Goal: Information Seeking & Learning: Learn about a topic

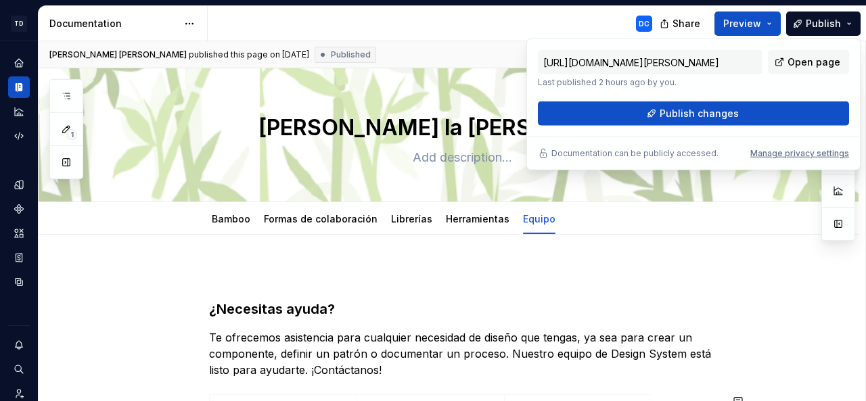
scroll to position [183, 0]
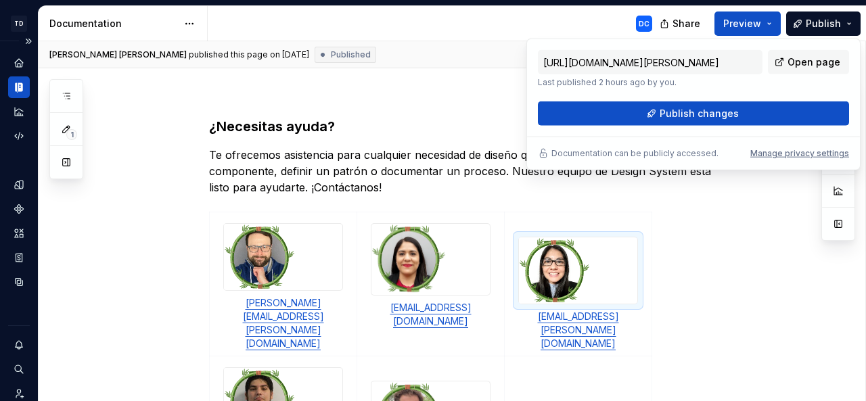
click at [18, 82] on icon "Documentation" at bounding box center [19, 87] width 12 height 12
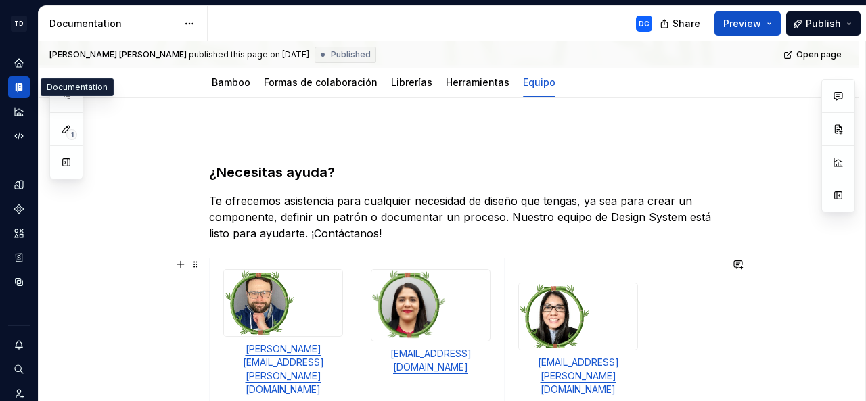
scroll to position [138, 0]
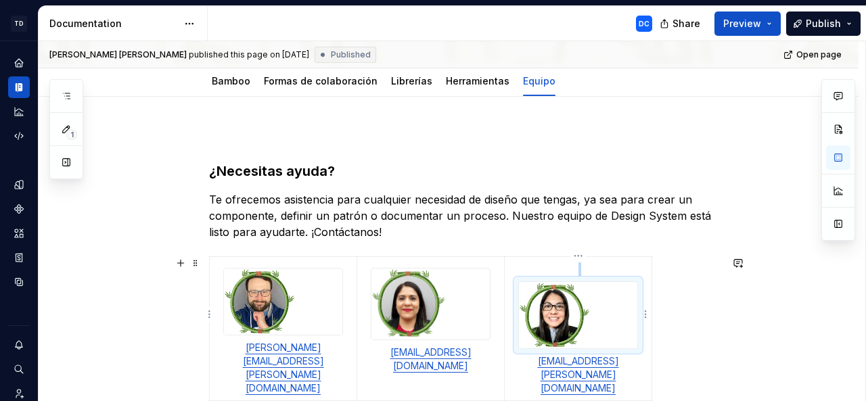
click at [530, 283] on img at bounding box center [554, 315] width 71 height 66
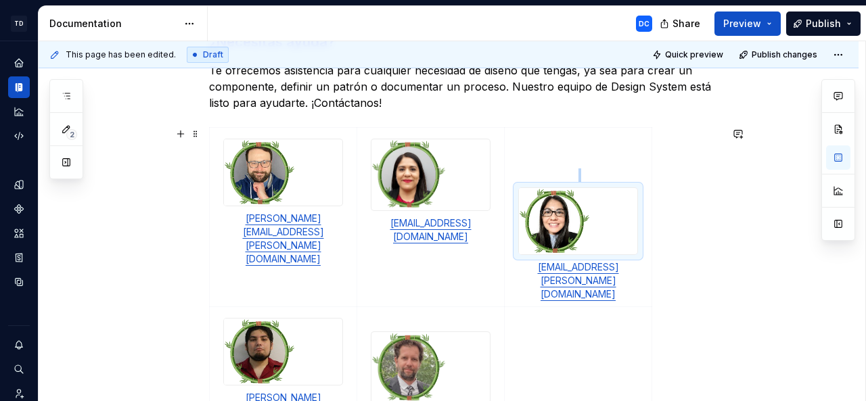
scroll to position [268, 0]
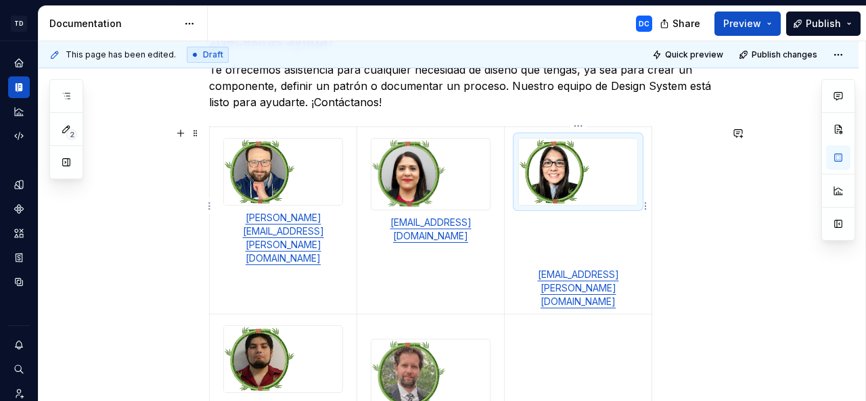
click at [524, 275] on p "[EMAIL_ADDRESS][PERSON_NAME][DOMAIN_NAME]" at bounding box center [578, 288] width 131 height 41
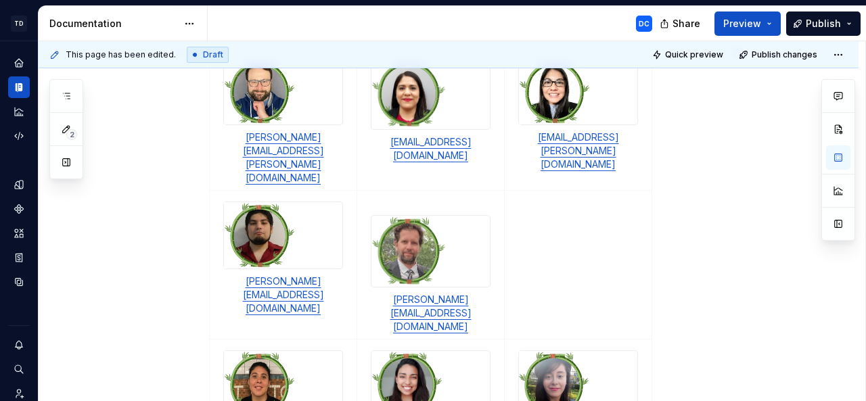
scroll to position [361, 0]
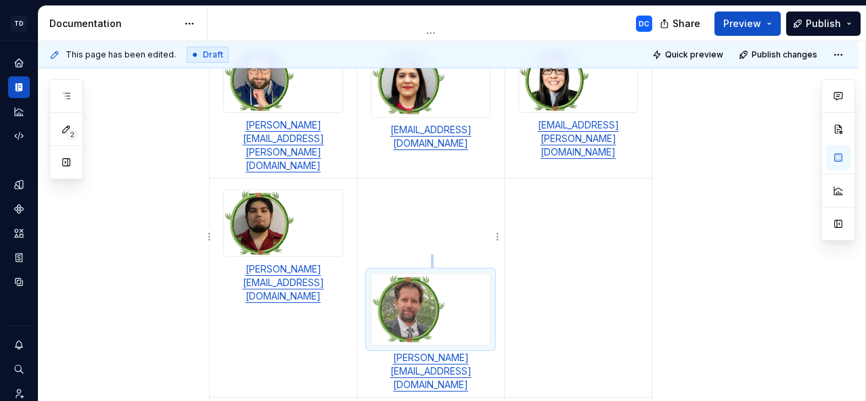
click at [382, 254] on p at bounding box center [430, 261] width 131 height 14
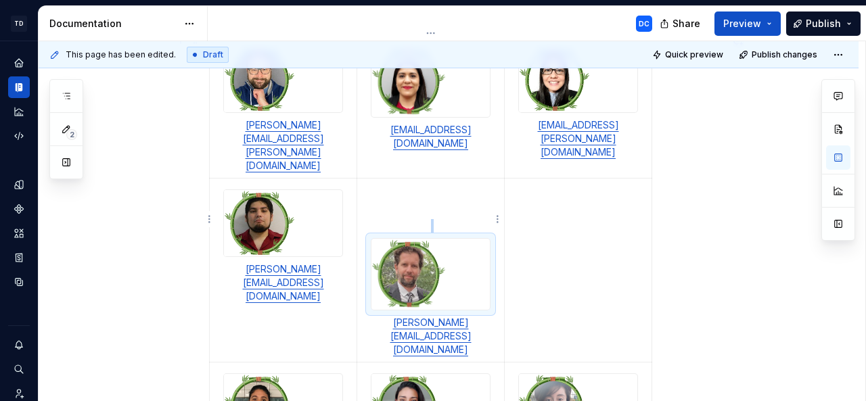
click at [392, 317] on link "[PERSON_NAME][EMAIL_ADDRESS][DOMAIN_NAME]" at bounding box center [430, 336] width 81 height 39
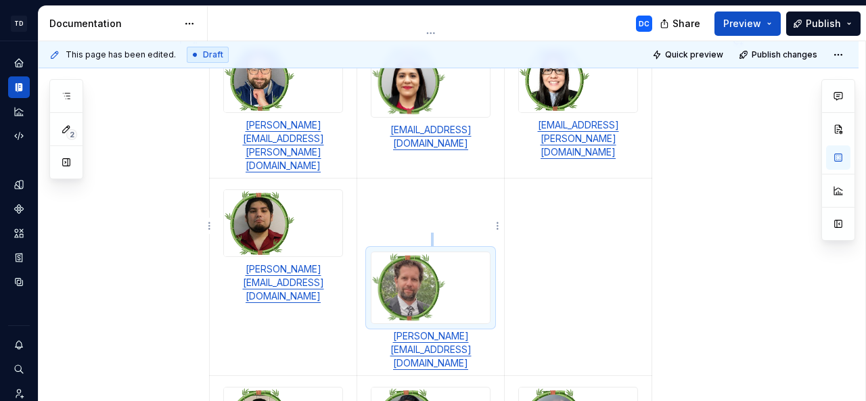
click at [371, 233] on p at bounding box center [430, 240] width 131 height 14
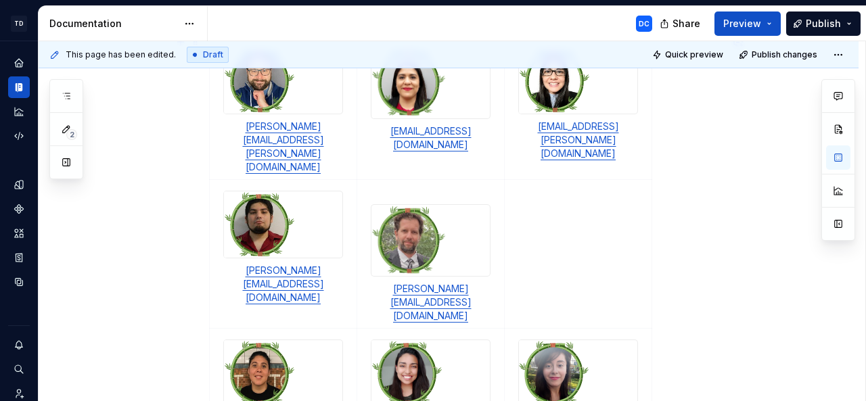
scroll to position [363, 0]
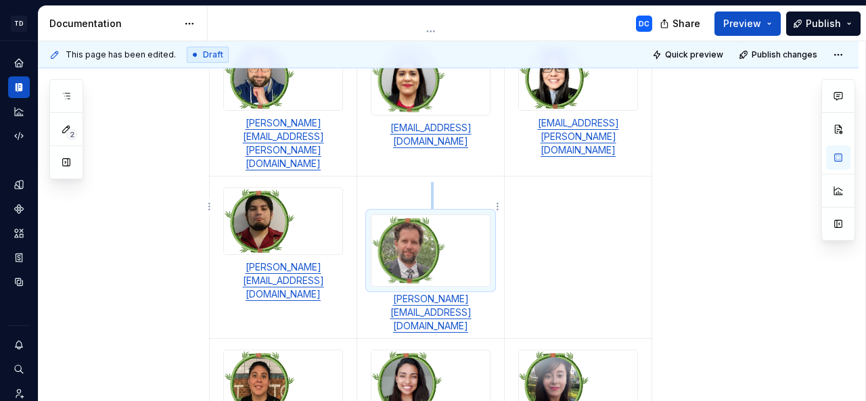
click at [392, 293] on link "[PERSON_NAME][EMAIL_ADDRESS][DOMAIN_NAME]" at bounding box center [430, 312] width 81 height 39
click at [388, 292] on p "[PERSON_NAME][EMAIL_ADDRESS][DOMAIN_NAME]" at bounding box center [430, 312] width 131 height 41
click at [386, 215] on img at bounding box center [430, 250] width 118 height 71
click at [386, 182] on p at bounding box center [430, 195] width 131 height 27
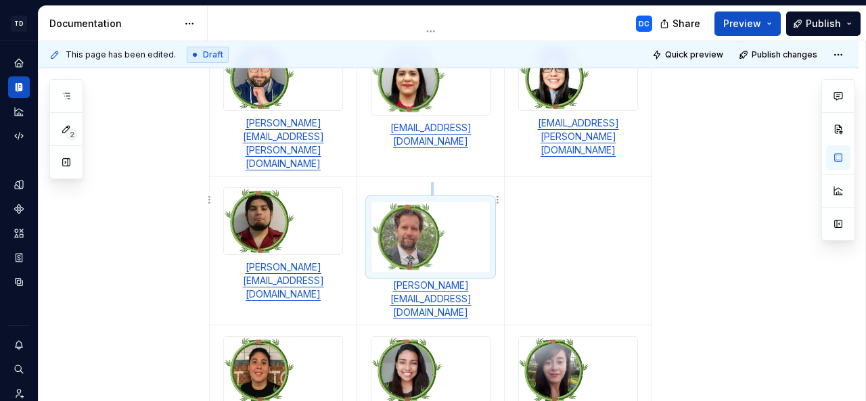
click at [383, 202] on img at bounding box center [430, 237] width 118 height 71
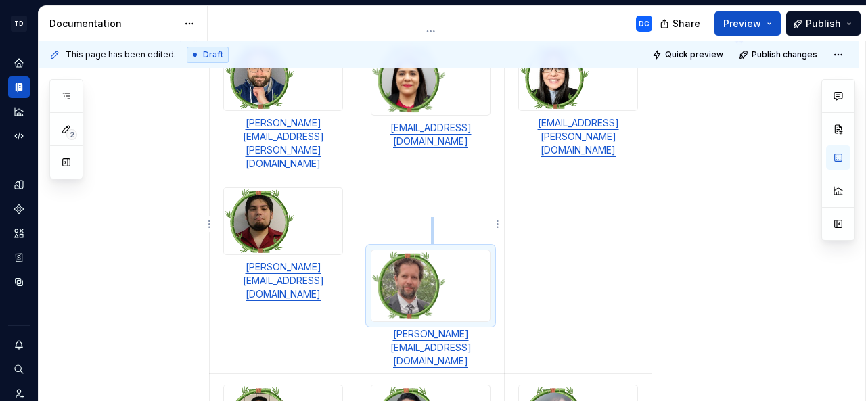
click at [382, 217] on p at bounding box center [430, 230] width 131 height 27
click at [425, 217] on p at bounding box center [430, 230] width 131 height 27
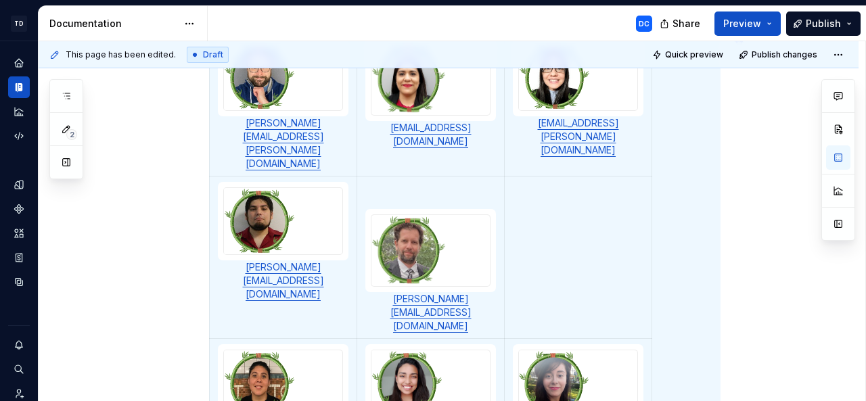
scroll to position [352, 0]
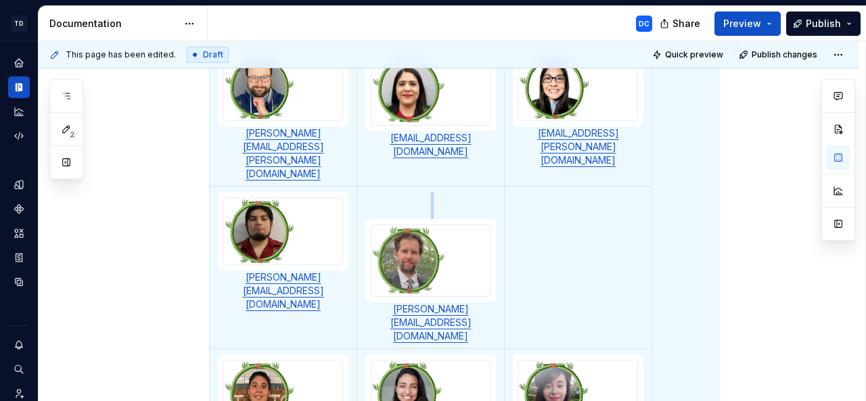
click at [425, 225] on img at bounding box center [430, 260] width 118 height 71
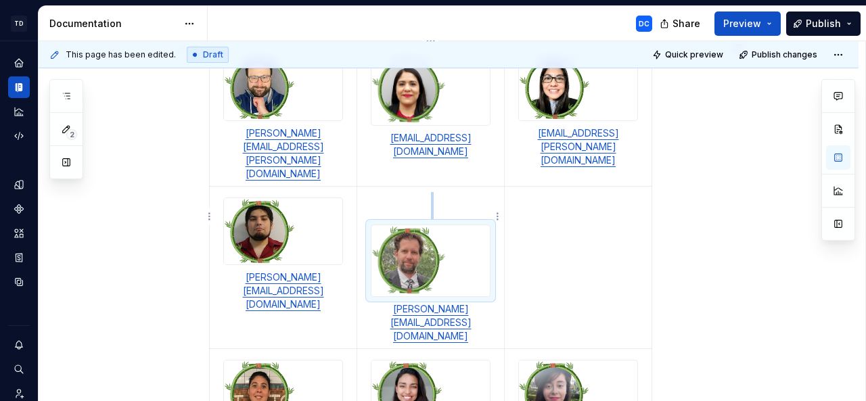
click at [437, 192] on p at bounding box center [430, 205] width 131 height 27
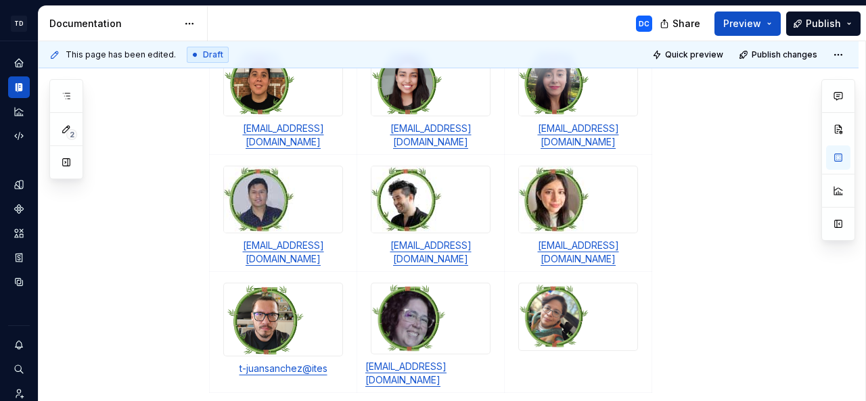
scroll to position [651, 0]
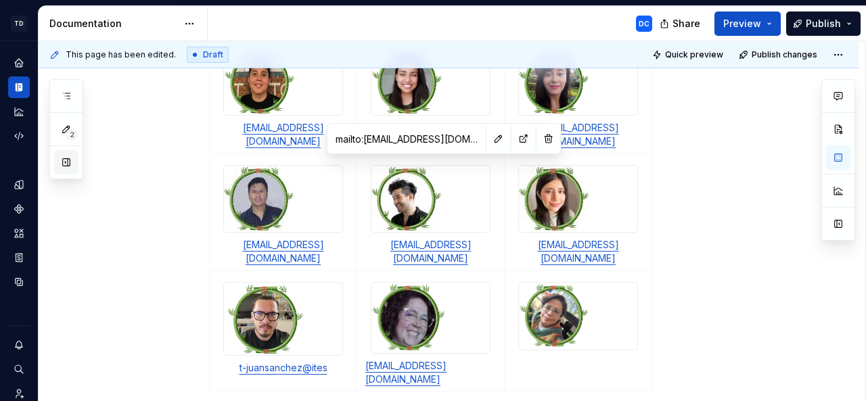
drag, startPoint x: 437, startPoint y: 171, endPoint x: 63, endPoint y: 163, distance: 374.2
click at [63, 163] on button "button" at bounding box center [66, 162] width 24 height 24
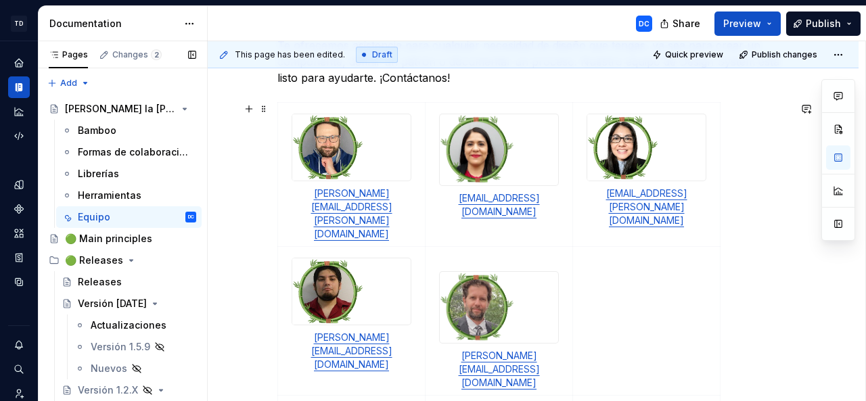
scroll to position [273, 0]
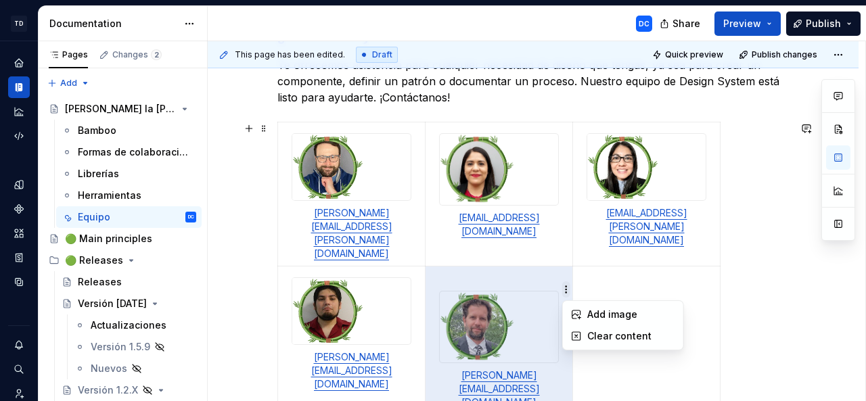
click at [560, 242] on html "TD Bamboo Design System DC Dataset Bamboo - Design System Documentation DC Shar…" at bounding box center [433, 200] width 866 height 401
click at [540, 258] on html "TD Bamboo Design System DC Dataset Bamboo - Design System Documentation DC Shar…" at bounding box center [433, 200] width 866 height 401
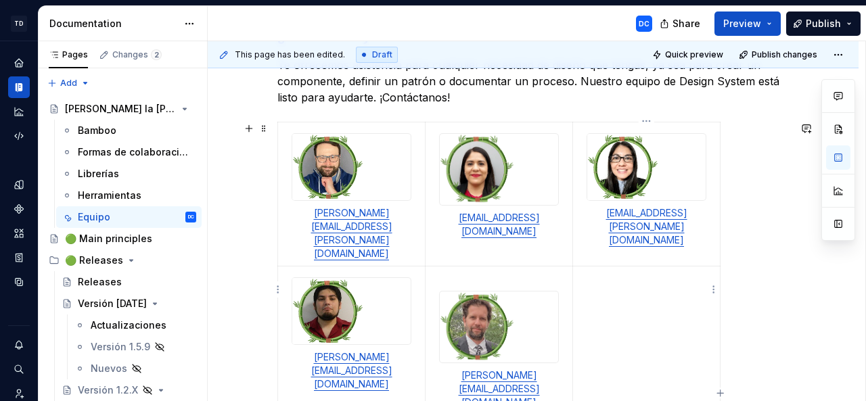
click at [612, 267] on td at bounding box center [646, 341] width 147 height 149
click at [518, 292] on img at bounding box center [499, 327] width 118 height 71
copy br
click at [667, 272] on p at bounding box center [646, 285] width 131 height 27
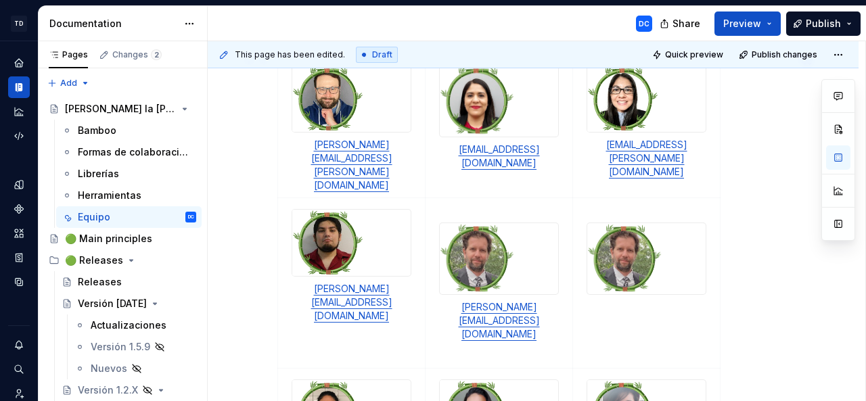
scroll to position [346, 0]
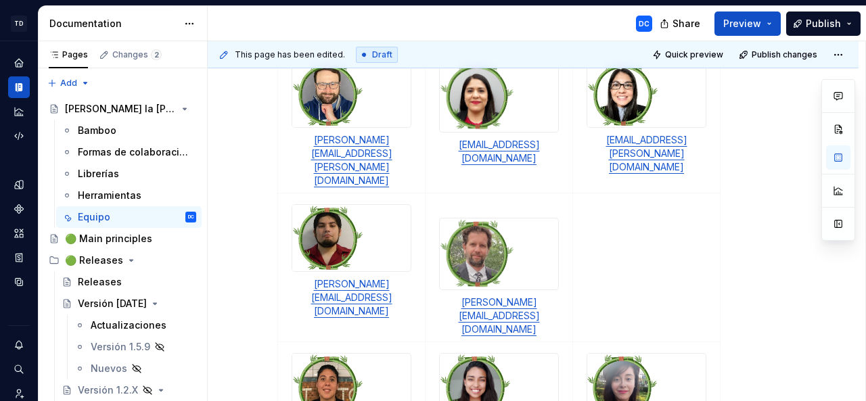
click at [755, 211] on div "[PERSON_NAME][EMAIL_ADDRESS][PERSON_NAME][DOMAIN_NAME] [EMAIL_ADDRESS][DOMAIN_N…" at bounding box center [532, 376] width 511 height 654
click at [494, 219] on img at bounding box center [499, 254] width 118 height 71
copy br
click at [626, 193] on td at bounding box center [646, 267] width 147 height 149
click at [540, 112] on img at bounding box center [499, 96] width 118 height 71
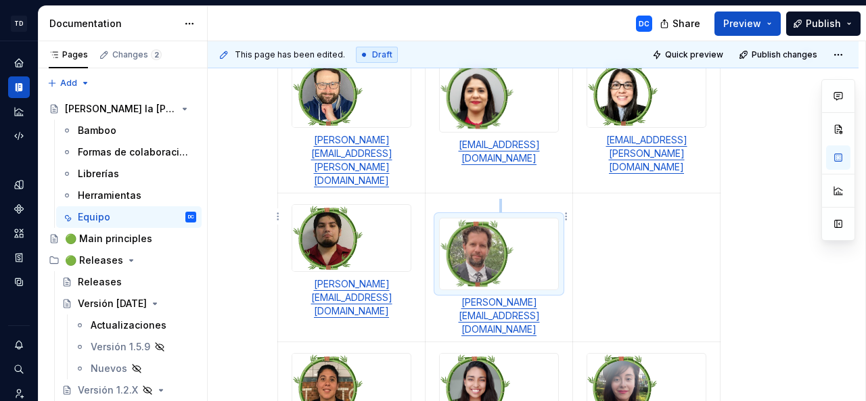
click at [503, 219] on img at bounding box center [499, 254] width 118 height 71
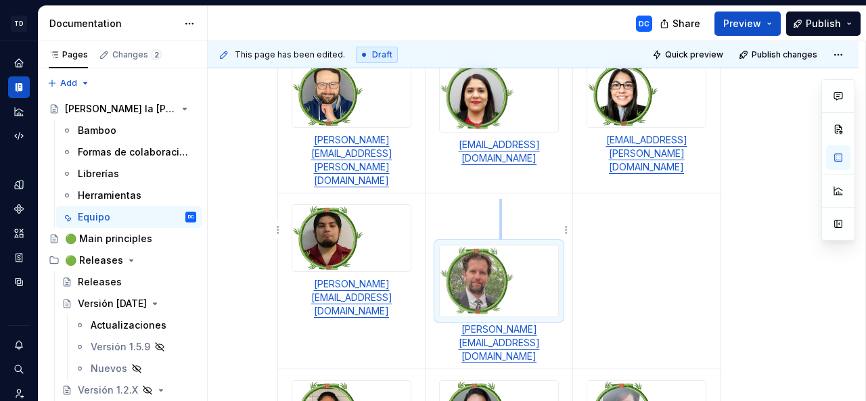
click at [493, 199] on p at bounding box center [499, 219] width 131 height 41
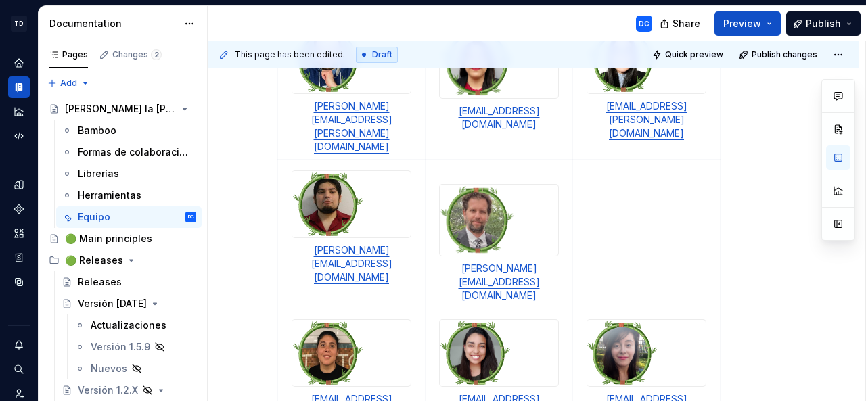
scroll to position [380, 0]
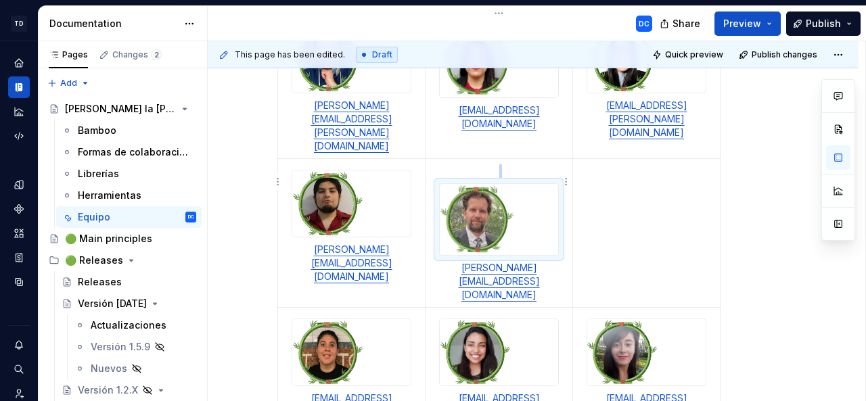
click at [533, 184] on img at bounding box center [499, 219] width 118 height 71
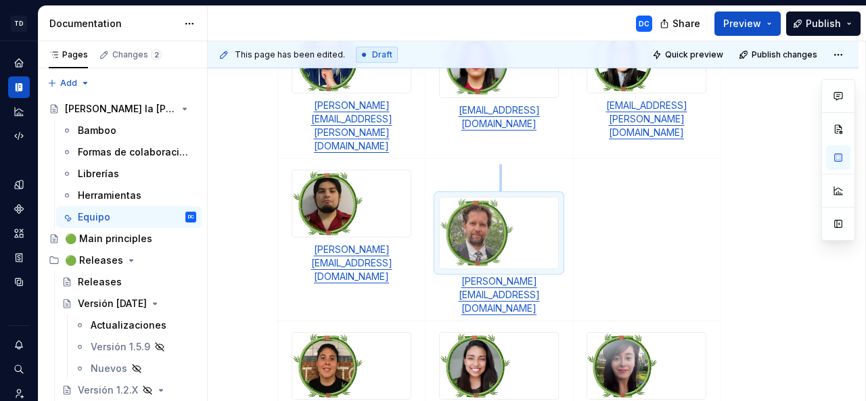
click at [838, 230] on button "button" at bounding box center [838, 224] width 24 height 24
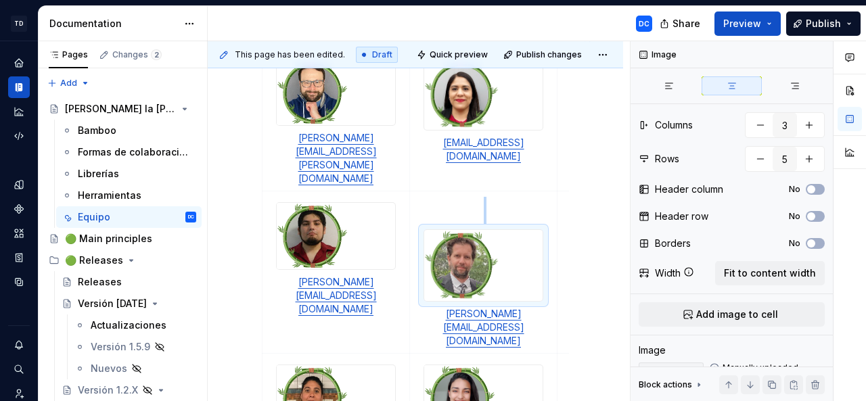
scroll to position [396, 0]
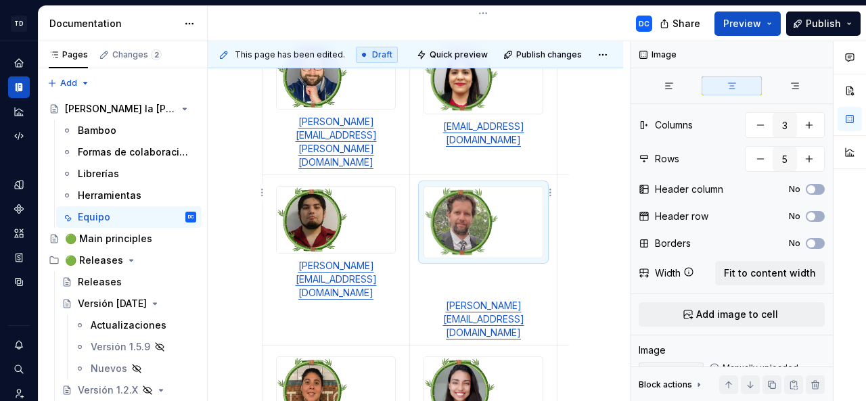
click at [437, 299] on p "[PERSON_NAME][EMAIL_ADDRESS][DOMAIN_NAME]" at bounding box center [483, 319] width 131 height 41
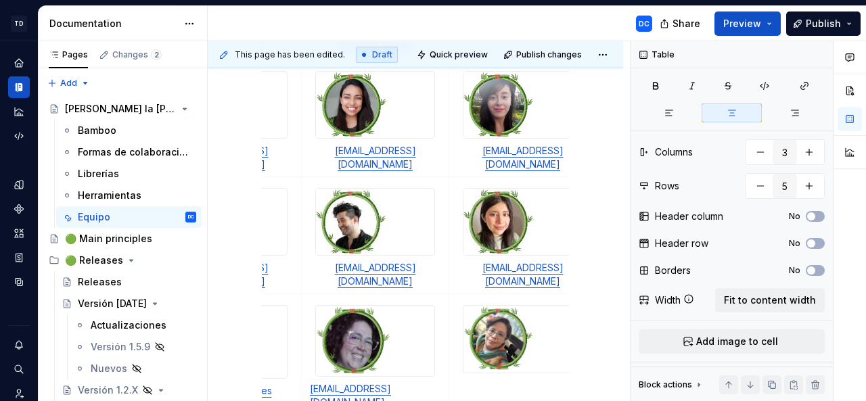
scroll to position [0, 135]
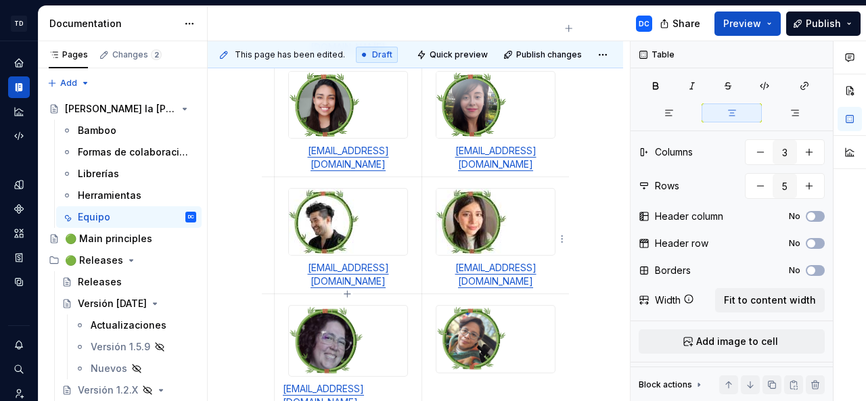
click at [498, 294] on td at bounding box center [495, 355] width 147 height 122
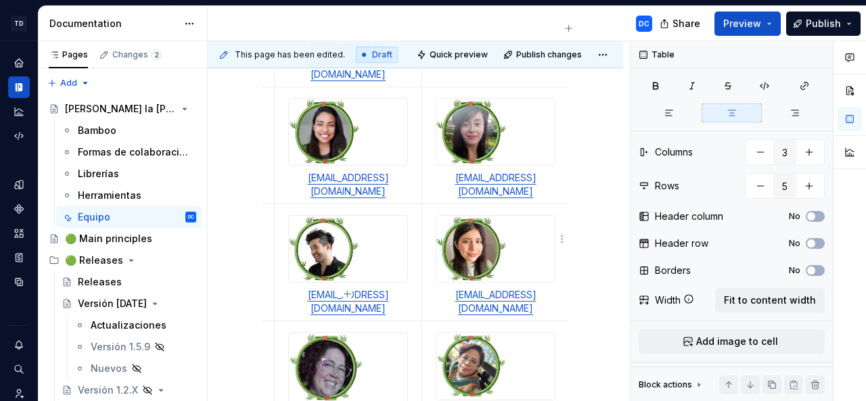
scroll to position [674, 0]
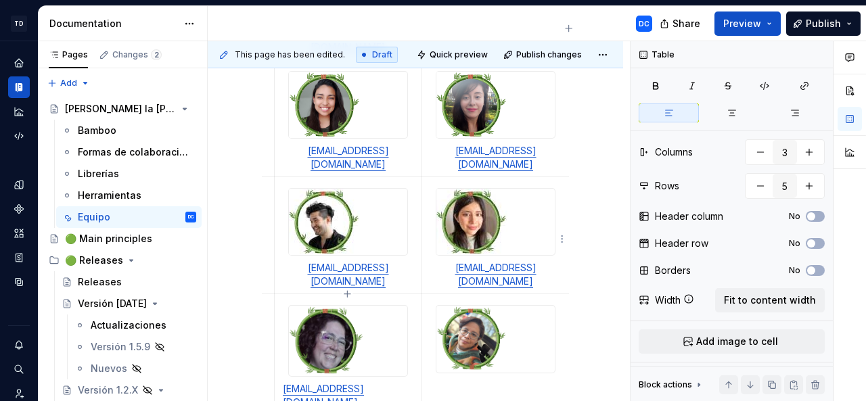
click at [478, 294] on td at bounding box center [495, 355] width 147 height 122
click at [453, 294] on td at bounding box center [495, 355] width 147 height 122
click at [555, 305] on div at bounding box center [496, 339] width 120 height 69
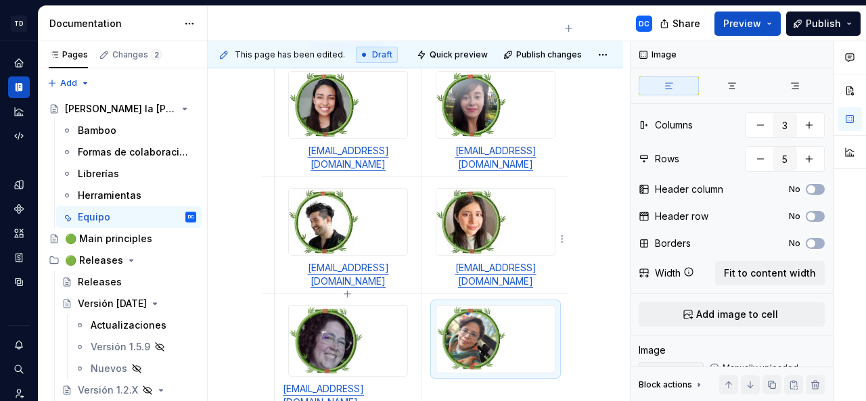
click at [526, 306] on img at bounding box center [495, 340] width 118 height 68
click at [509, 294] on td at bounding box center [495, 355] width 147 height 122
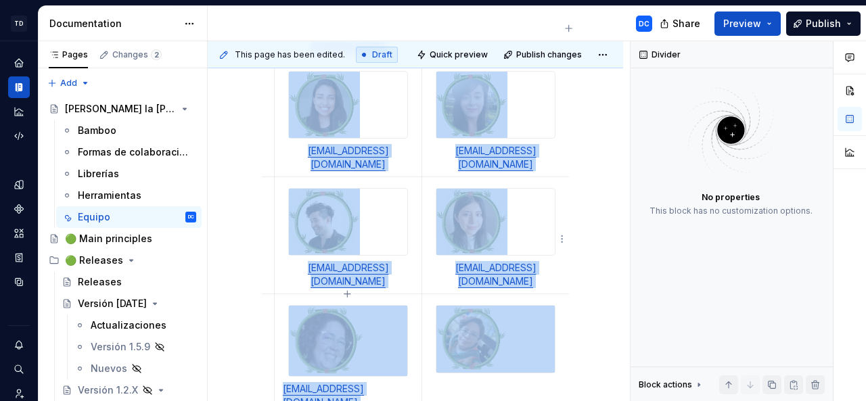
click at [509, 294] on td at bounding box center [495, 355] width 147 height 122
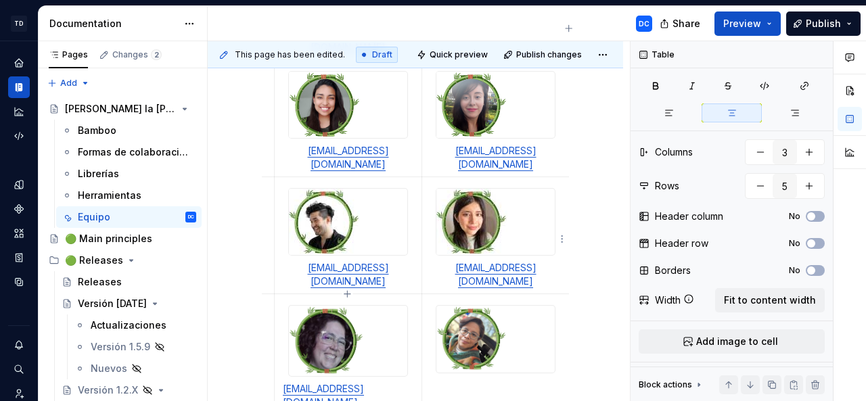
click at [562, 294] on td at bounding box center [495, 355] width 147 height 122
click at [716, 192] on div "Table Columns 3 Rows 5 Header column No Header row No Borders No Width Fit to c…" at bounding box center [732, 221] width 202 height 361
click at [524, 189] on div at bounding box center [495, 222] width 118 height 66
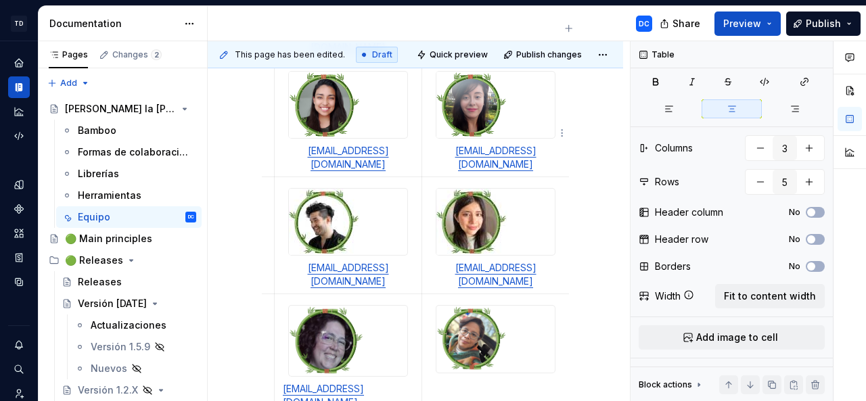
scroll to position [3, 0]
click at [556, 261] on p "[EMAIL_ADDRESS][DOMAIN_NAME]" at bounding box center [495, 274] width 131 height 27
click at [562, 239] on html "TD Bamboo Design System DC Dataset Bamboo - Design System Documentation DC Shar…" at bounding box center [433, 200] width 866 height 401
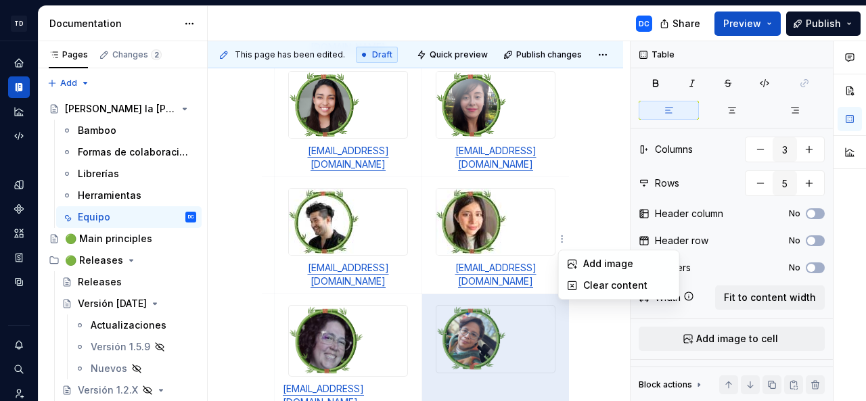
click at [693, 315] on div "Comments Open comments No comments yet Select ‘Comment’ from the block context …" at bounding box center [748, 221] width 235 height 361
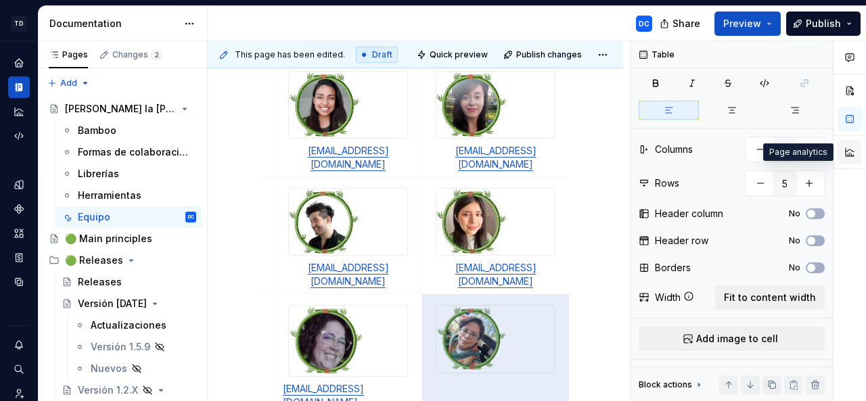
click at [846, 159] on button "button" at bounding box center [850, 152] width 24 height 24
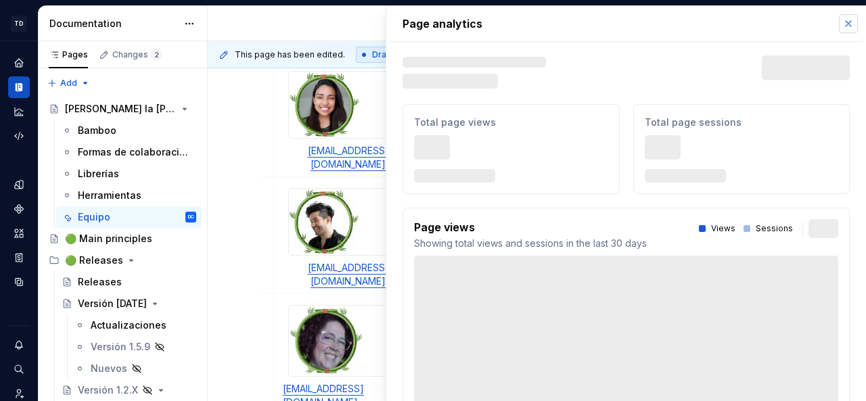
click at [839, 23] on button "button" at bounding box center [848, 23] width 19 height 19
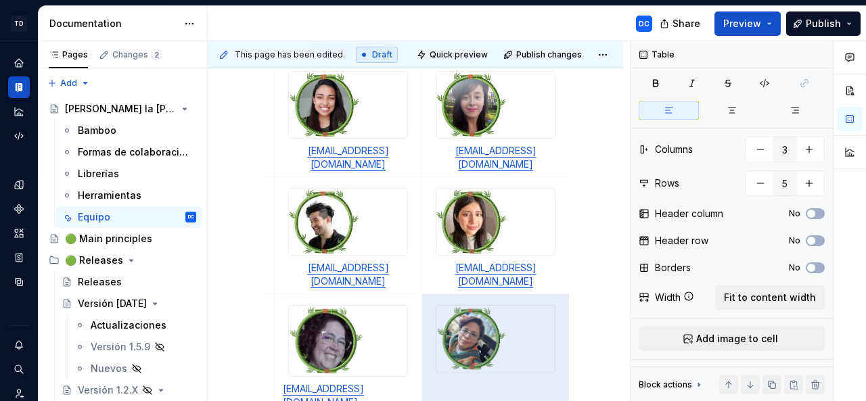
click at [839, 23] on span "Publish" at bounding box center [823, 24] width 35 height 14
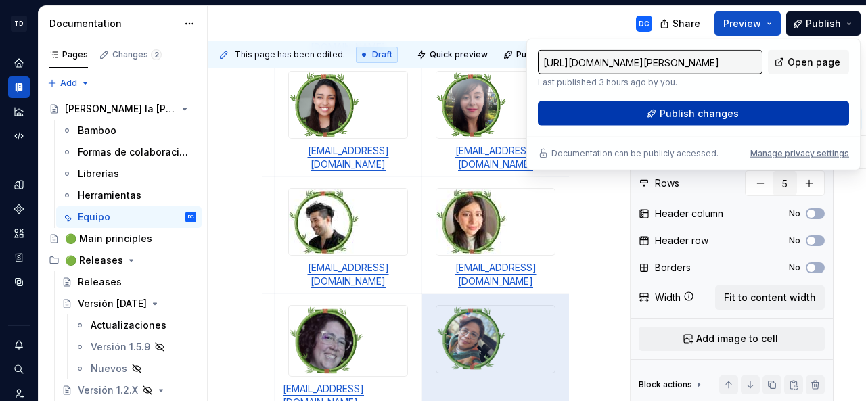
click at [723, 108] on span "Publish changes" at bounding box center [699, 114] width 79 height 14
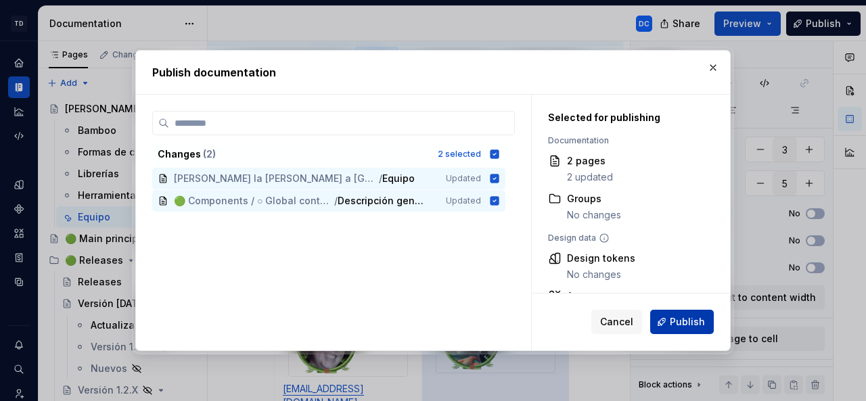
click at [683, 323] on span "Publish" at bounding box center [687, 322] width 35 height 14
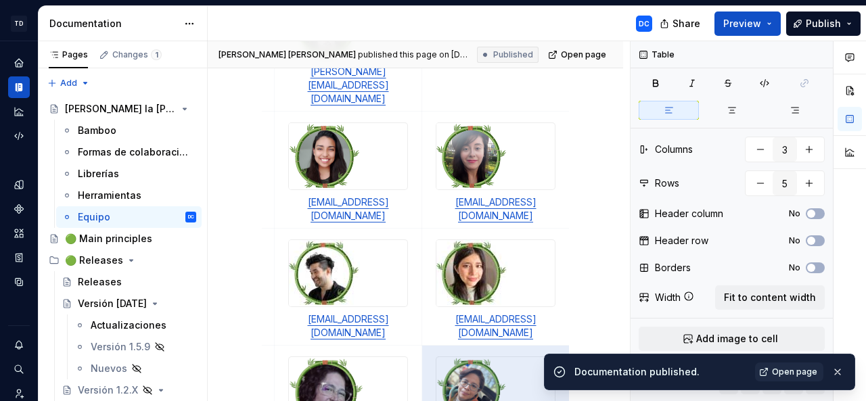
scroll to position [621, 0]
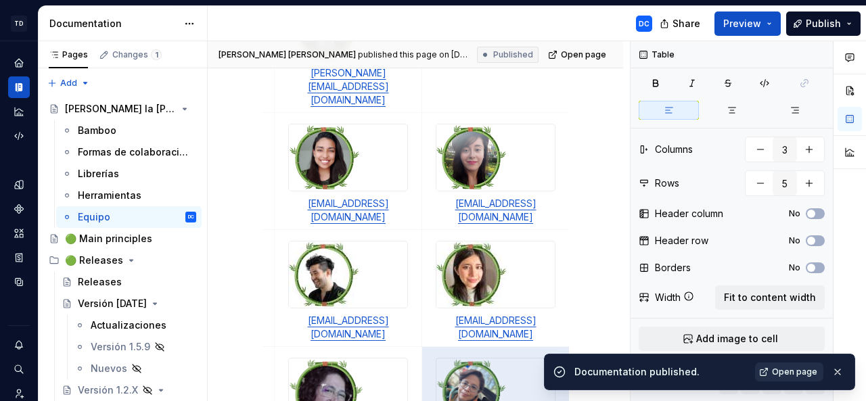
click at [804, 371] on span "Open page" at bounding box center [794, 372] width 45 height 11
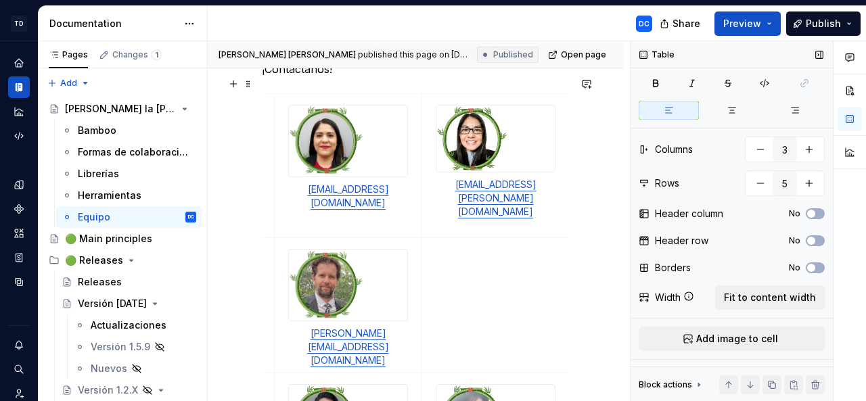
scroll to position [223, 0]
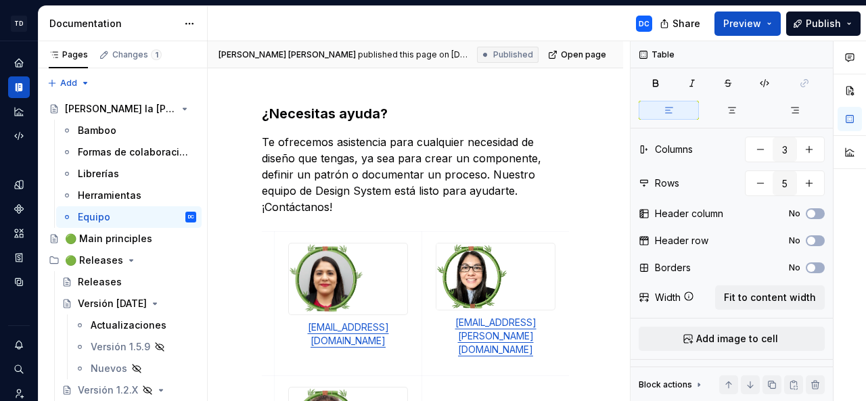
click at [854, 325] on div at bounding box center [850, 221] width 32 height 361
click at [849, 116] on button "button" at bounding box center [850, 119] width 24 height 24
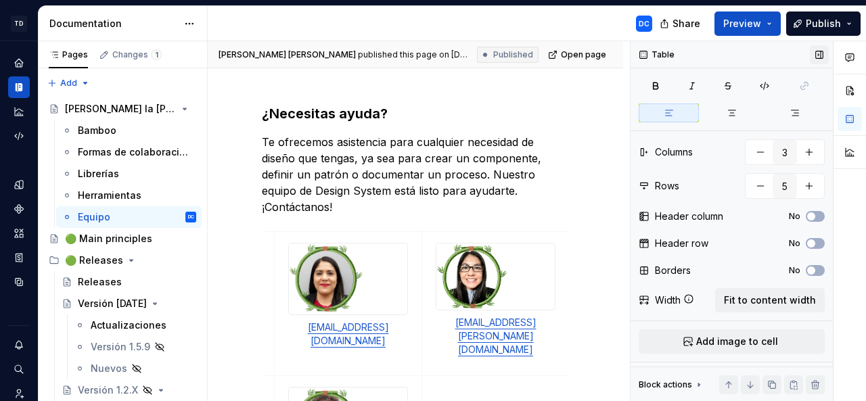
click at [813, 52] on button "button" at bounding box center [819, 54] width 19 height 19
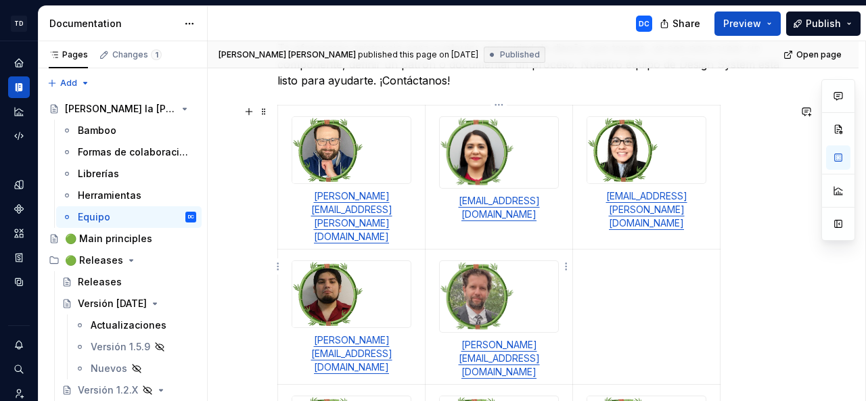
scroll to position [315, 0]
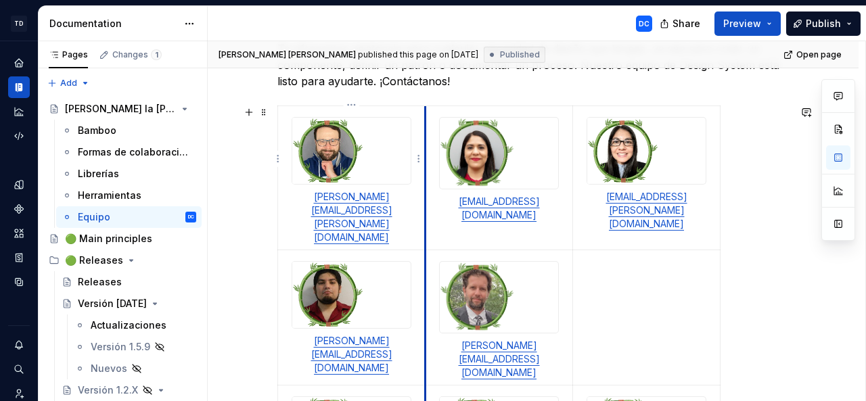
click at [424, 169] on td "[PERSON_NAME][EMAIL_ADDRESS][PERSON_NAME][DOMAIN_NAME]" at bounding box center [351, 178] width 147 height 144
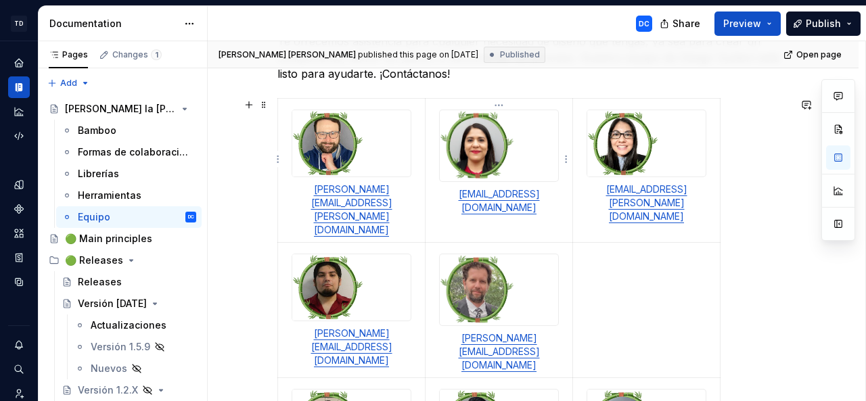
scroll to position [289, 0]
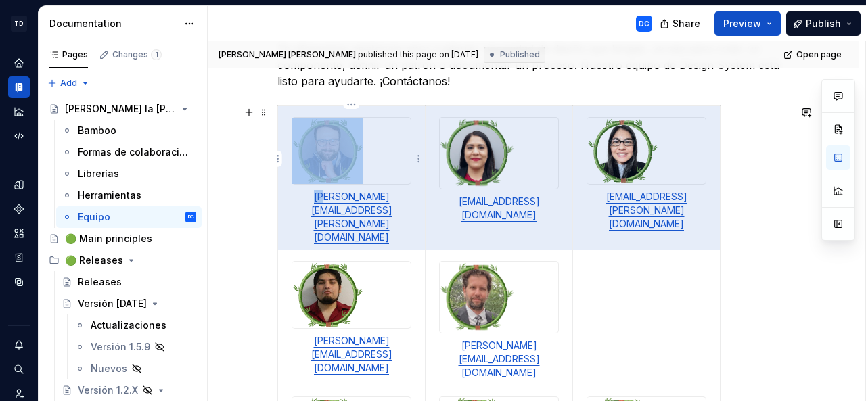
drag, startPoint x: 703, startPoint y: 197, endPoint x: 309, endPoint y: 194, distance: 394.4
click at [309, 194] on tr "[PERSON_NAME][EMAIL_ADDRESS][PERSON_NAME][DOMAIN_NAME] [EMAIL_ADDRESS][DOMAIN_N…" at bounding box center [499, 178] width 442 height 144
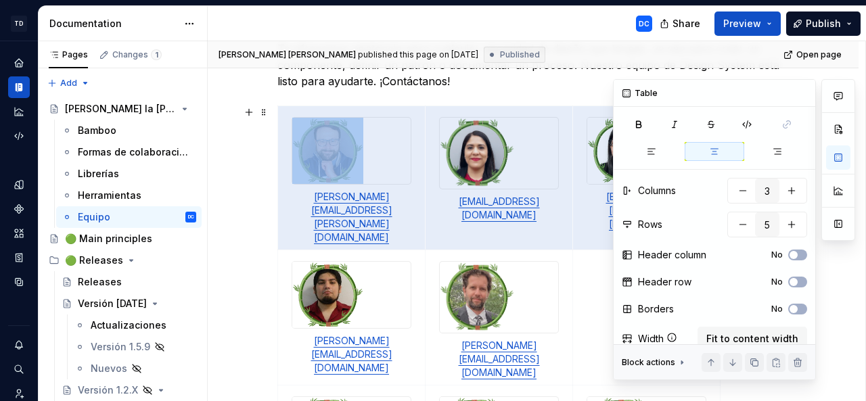
click at [838, 227] on button "button" at bounding box center [838, 224] width 24 height 24
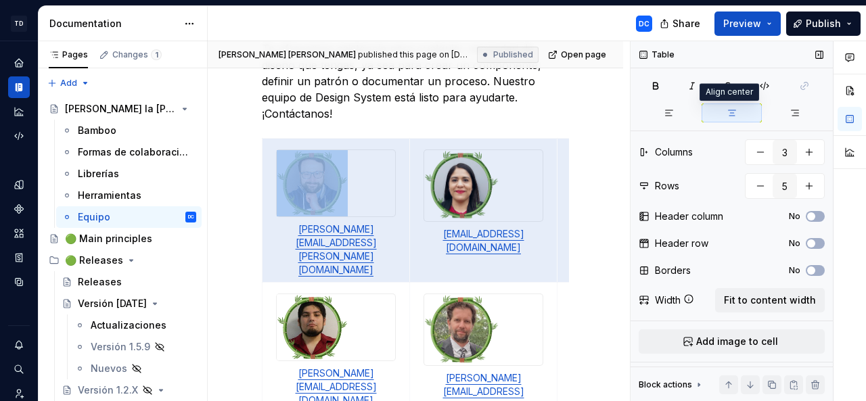
click at [727, 113] on icon "button" at bounding box center [732, 113] width 11 height 11
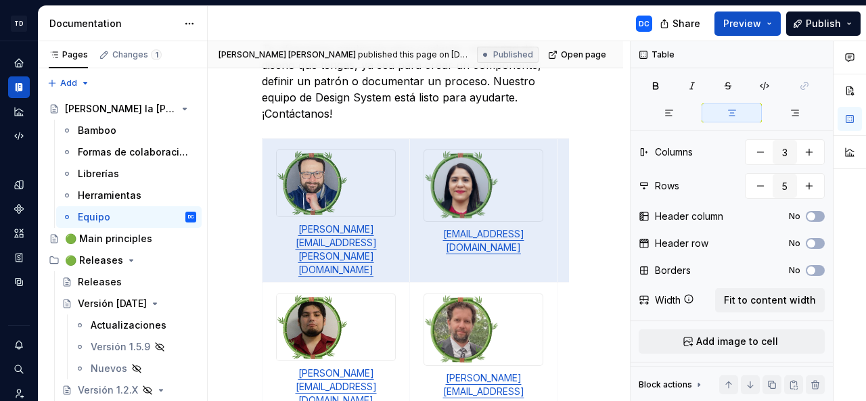
click at [858, 312] on div at bounding box center [850, 221] width 32 height 361
drag, startPoint x: 850, startPoint y: 186, endPoint x: 850, endPoint y: 131, distance: 55.5
click at [850, 182] on div at bounding box center [850, 221] width 32 height 361
click at [810, 56] on button "button" at bounding box center [819, 54] width 19 height 19
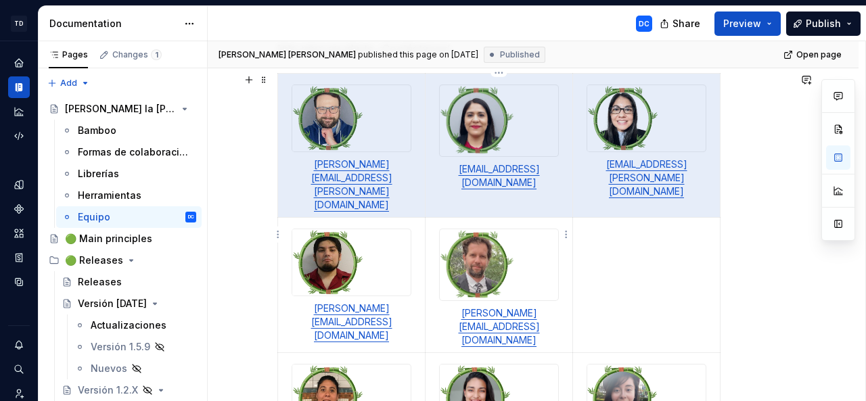
scroll to position [348, 0]
click at [487, 110] on img at bounding box center [499, 120] width 118 height 71
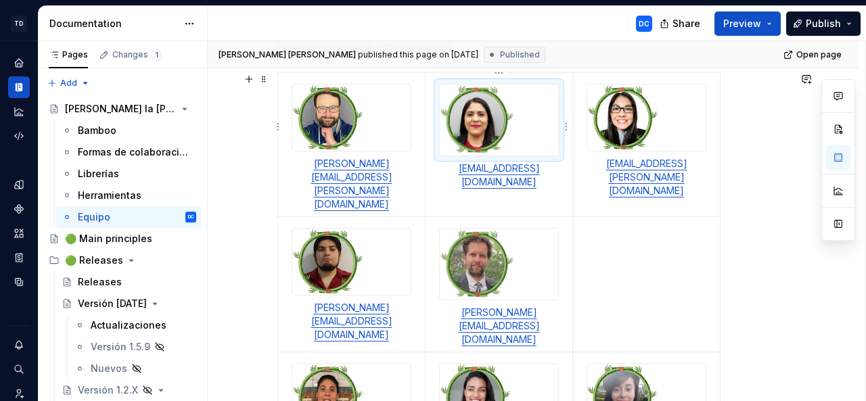
scroll to position [321, 0]
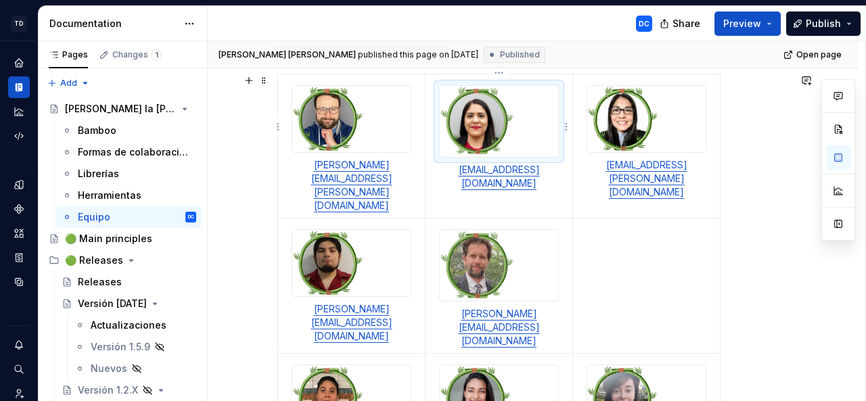
click at [559, 153] on div at bounding box center [499, 121] width 120 height 72
click at [633, 112] on img at bounding box center [622, 119] width 71 height 66
click at [840, 228] on button "button" at bounding box center [838, 224] width 24 height 24
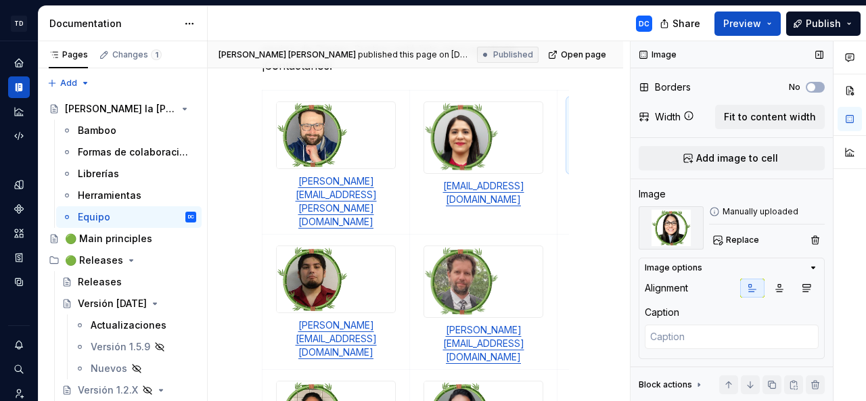
scroll to position [164, 0]
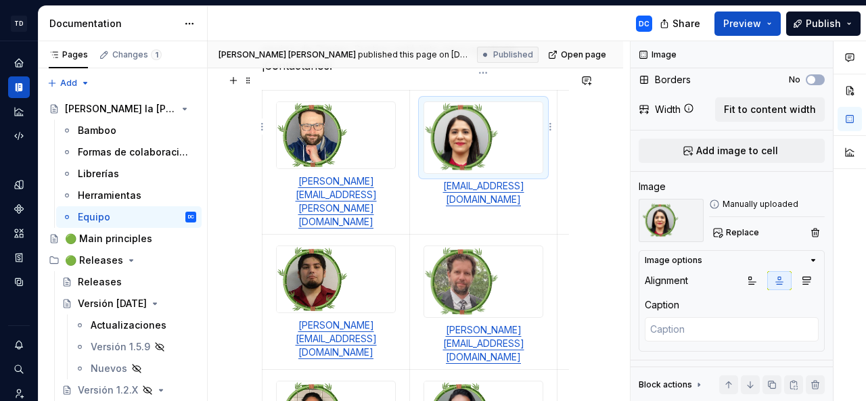
click at [487, 141] on img at bounding box center [483, 137] width 118 height 71
drag, startPoint x: 543, startPoint y: 158, endPoint x: 532, endPoint y: 145, distance: 15.9
click at [532, 145] on div at bounding box center [484, 137] width 120 height 72
click at [582, 198] on div "¿Necesitas ayuda? Te ofrecemos asistencia para cualquier necesidad de diseño qu…" at bounding box center [415, 395] width 415 height 995
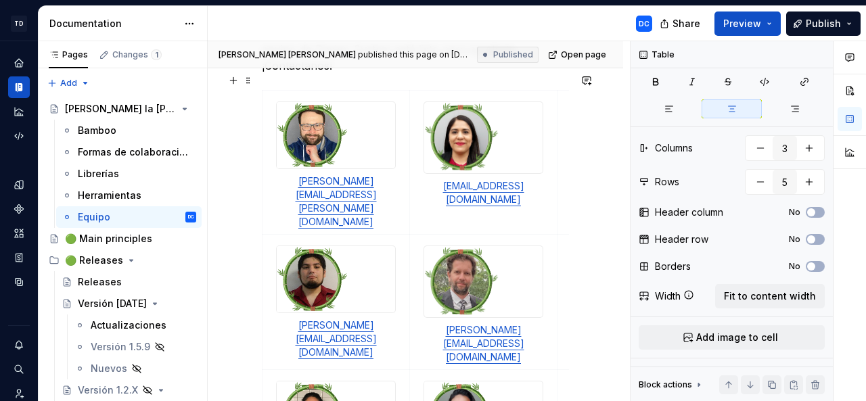
scroll to position [0, 65]
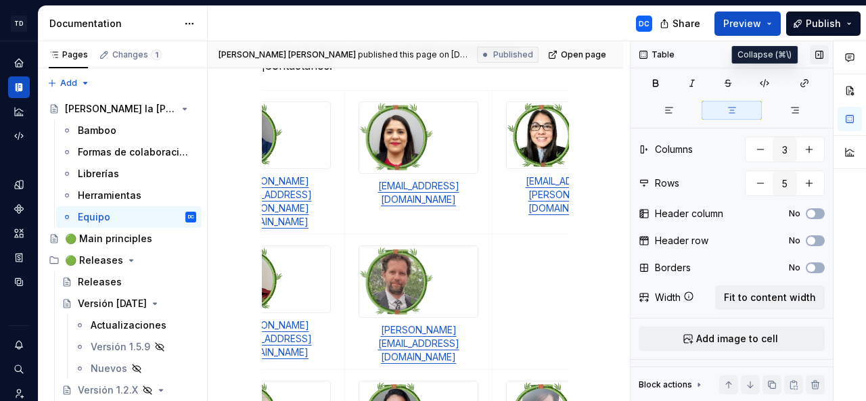
click at [814, 56] on button "button" at bounding box center [819, 54] width 19 height 19
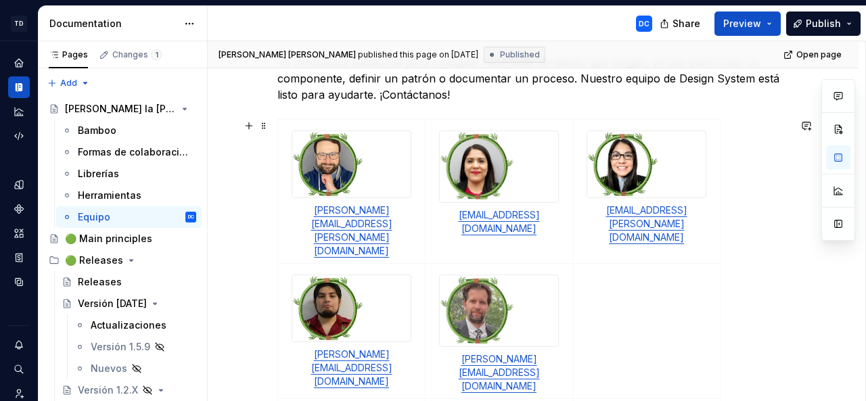
scroll to position [245, 0]
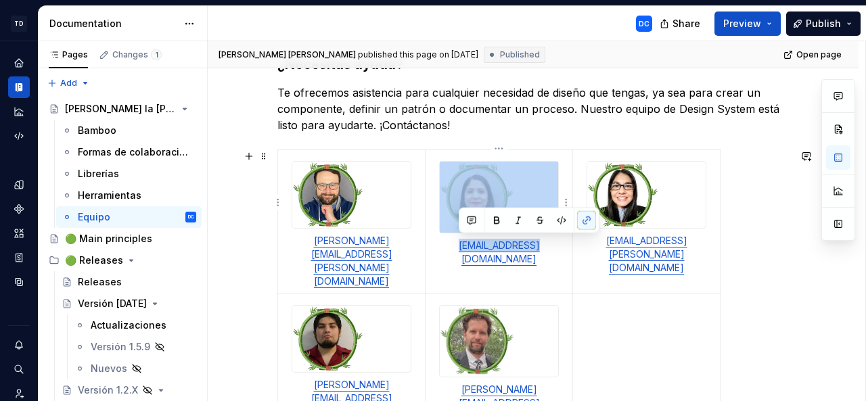
drag, startPoint x: 546, startPoint y: 245, endPoint x: 470, endPoint y: 167, distance: 109.1
click at [470, 167] on td "[EMAIL_ADDRESS][DOMAIN_NAME]" at bounding box center [499, 222] width 147 height 144
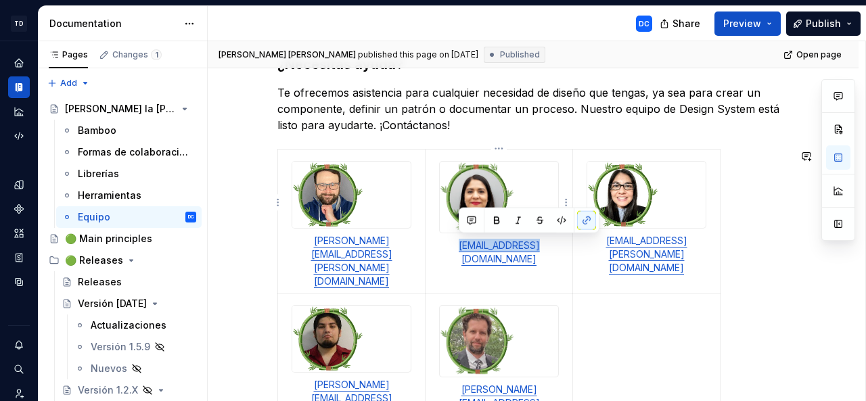
click at [470, 167] on img at bounding box center [499, 197] width 118 height 71
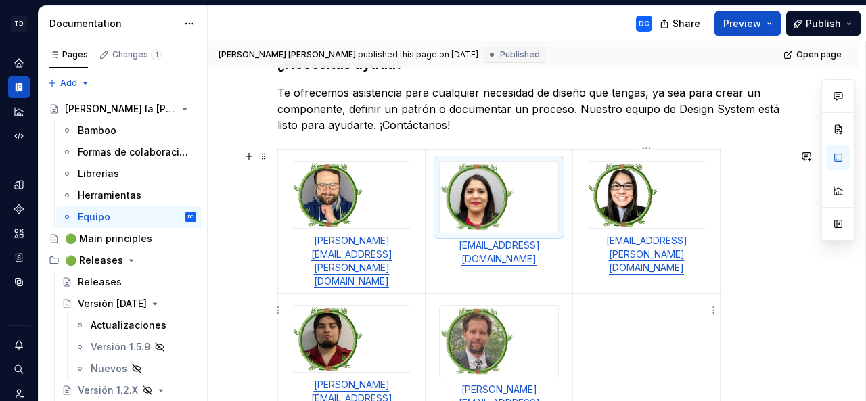
click at [604, 321] on p at bounding box center [646, 334] width 131 height 27
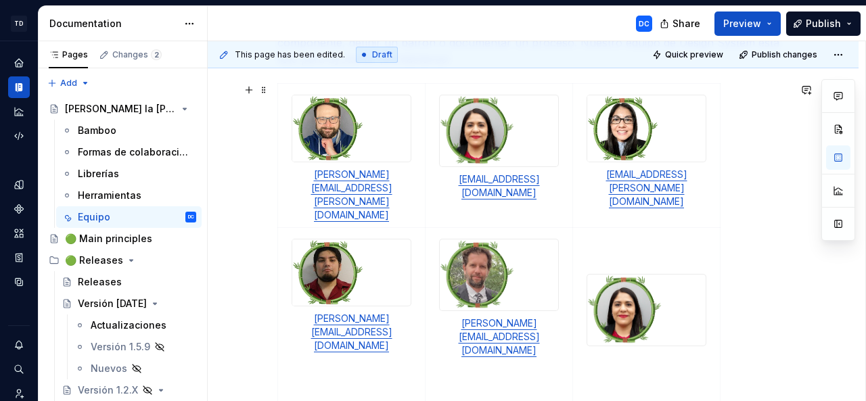
scroll to position [401, 0]
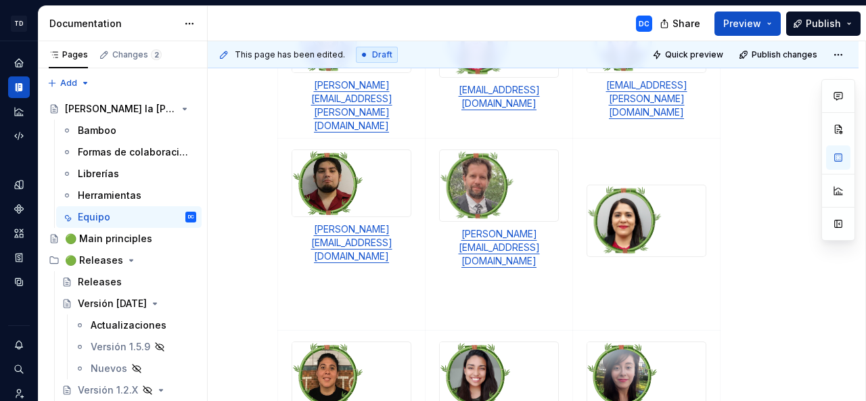
click at [605, 342] on div at bounding box center [647, 376] width 120 height 68
type textarea "*"
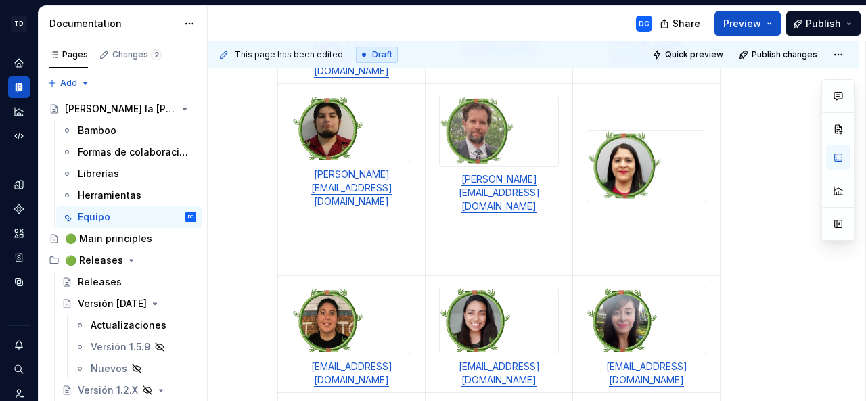
click at [639, 243] on p at bounding box center [646, 256] width 131 height 27
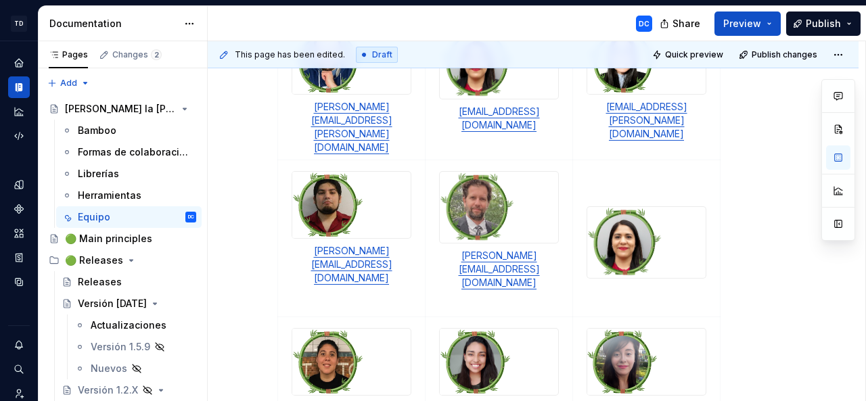
scroll to position [378, 0]
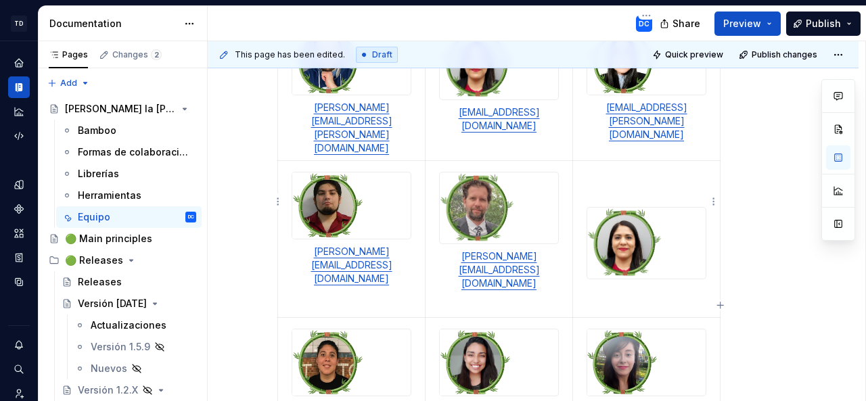
click at [616, 208] on img at bounding box center [646, 243] width 118 height 71
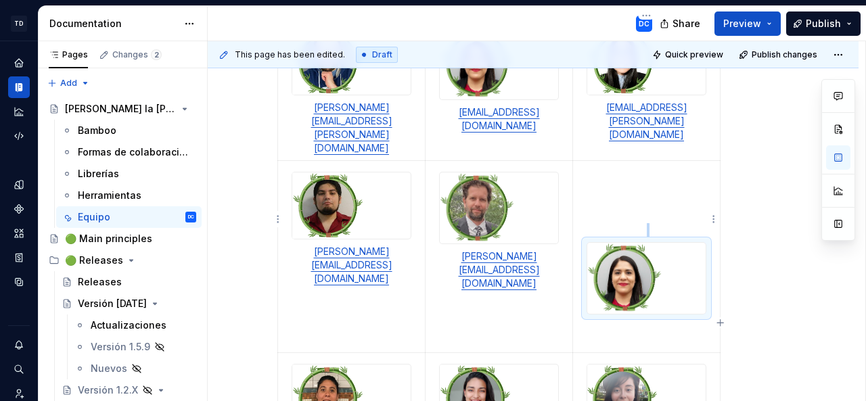
click at [660, 243] on img at bounding box center [646, 278] width 118 height 71
click at [657, 183] on td at bounding box center [646, 257] width 147 height 192
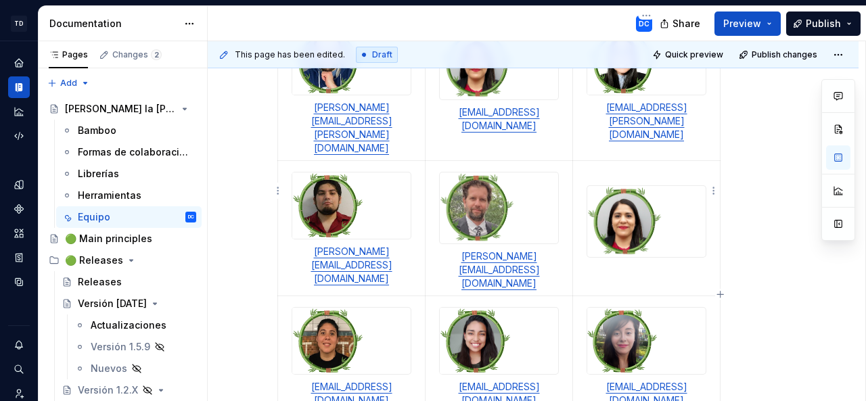
click at [679, 185] on div at bounding box center [647, 221] width 120 height 72
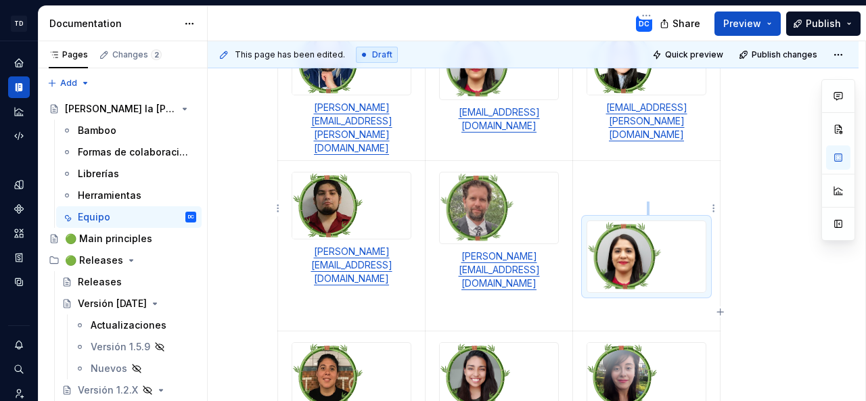
click at [635, 221] on img at bounding box center [646, 256] width 118 height 71
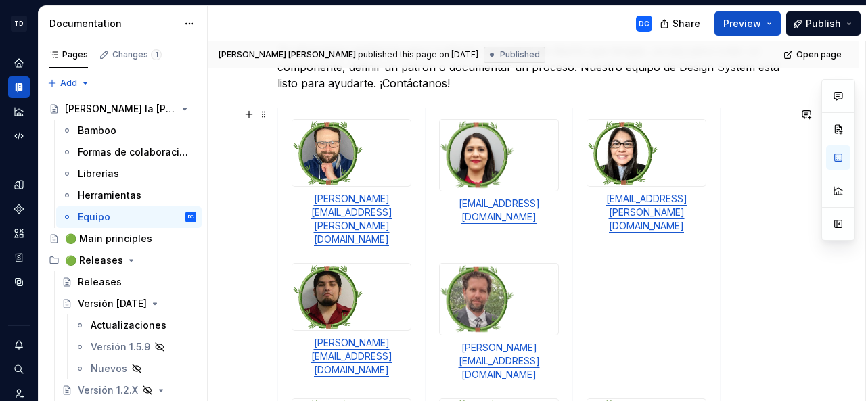
scroll to position [281, 0]
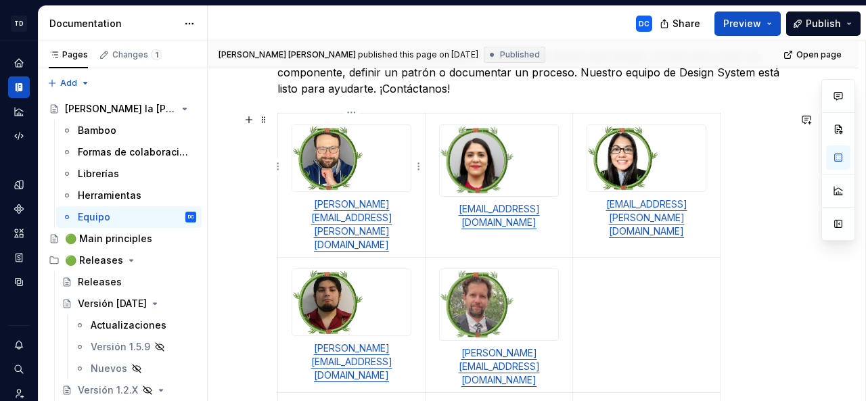
click at [349, 158] on img at bounding box center [327, 158] width 71 height 66
click at [411, 192] on div at bounding box center [352, 158] width 120 height 68
click at [505, 172] on img at bounding box center [499, 160] width 118 height 71
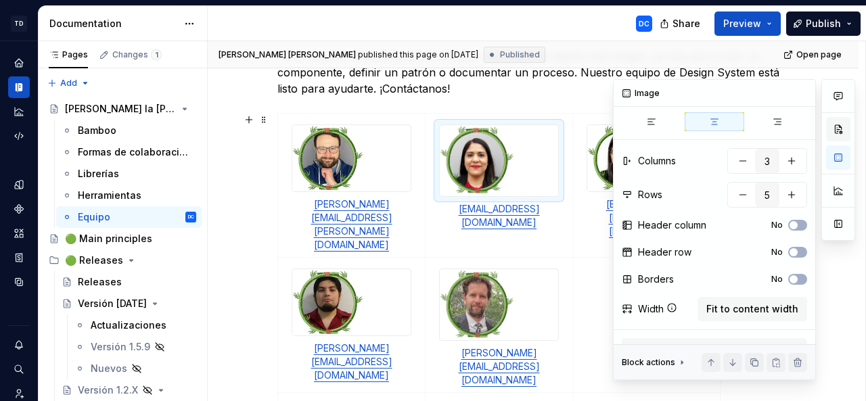
click at [841, 133] on button "button" at bounding box center [838, 129] width 24 height 24
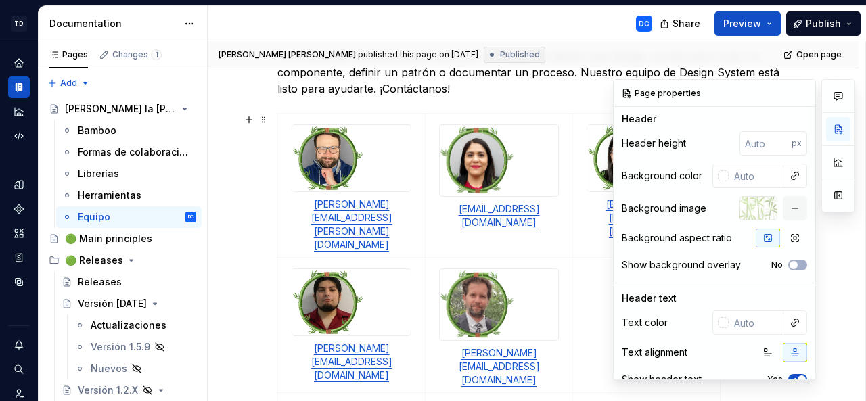
drag, startPoint x: 825, startPoint y: 272, endPoint x: 828, endPoint y: 249, distance: 23.2
click at [825, 270] on div at bounding box center [838, 229] width 34 height 301
click at [846, 196] on button "button" at bounding box center [838, 195] width 24 height 24
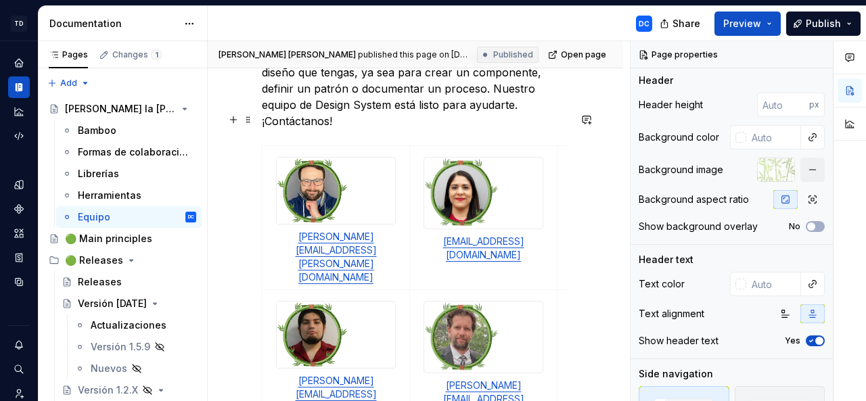
scroll to position [298, 0]
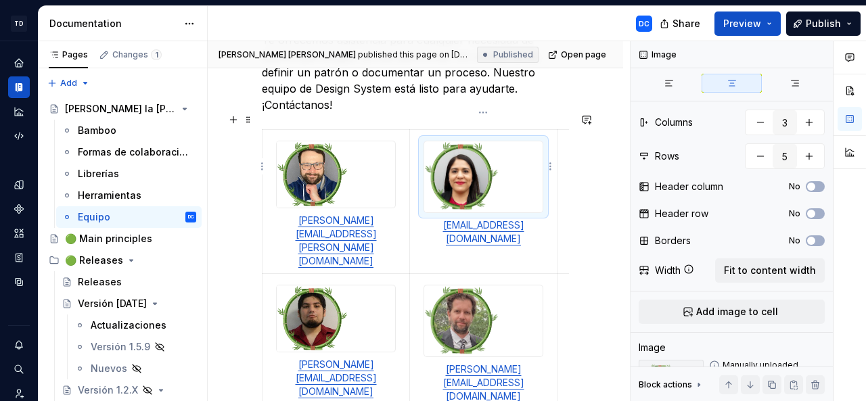
click at [463, 162] on img at bounding box center [483, 176] width 118 height 71
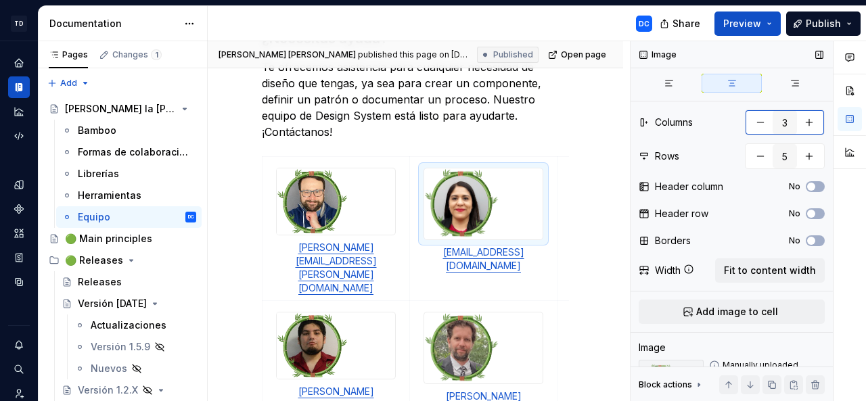
scroll to position [325, 0]
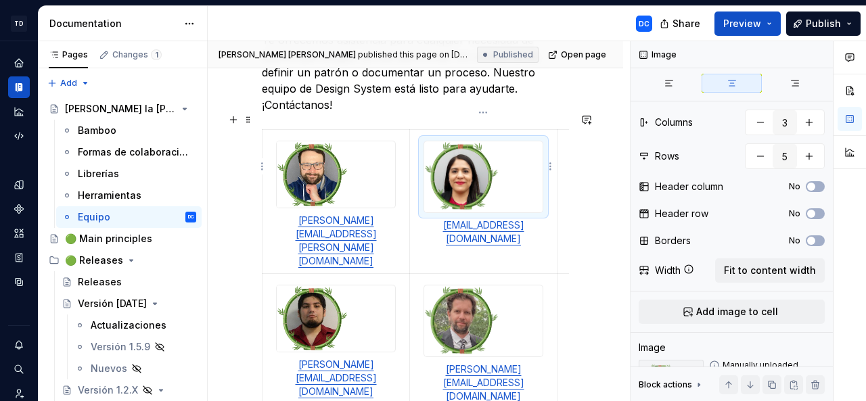
click at [459, 147] on img at bounding box center [483, 176] width 118 height 71
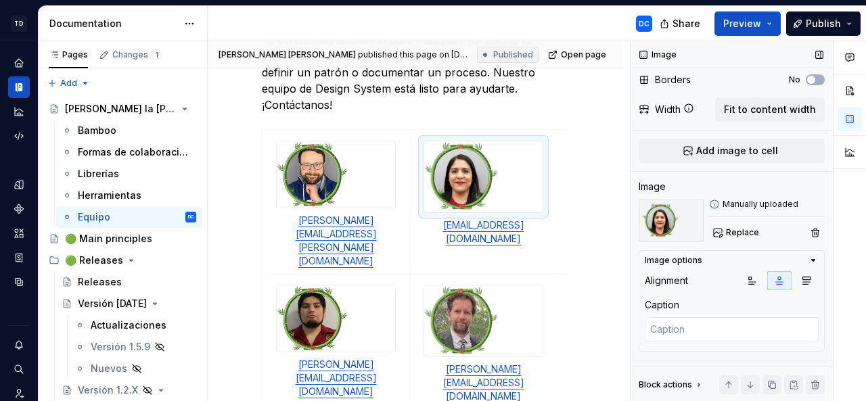
click at [808, 256] on icon "button" at bounding box center [813, 260] width 11 height 11
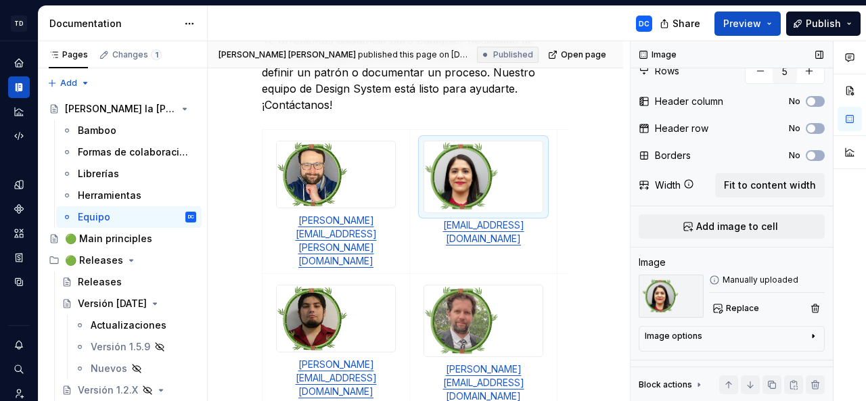
click at [845, 223] on div at bounding box center [850, 221] width 32 height 361
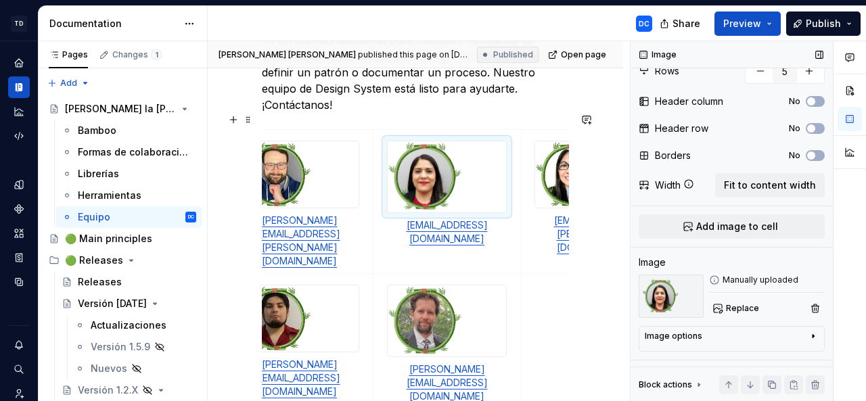
scroll to position [0, 46]
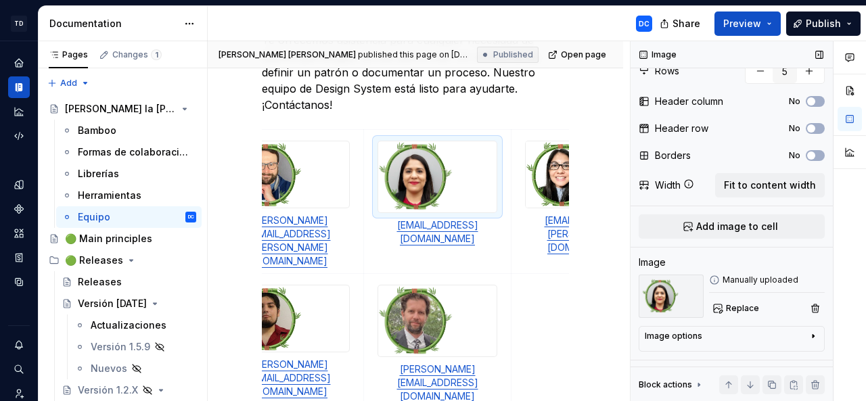
type textarea "*"
click at [468, 24] on div "DC" at bounding box center [435, 23] width 455 height 35
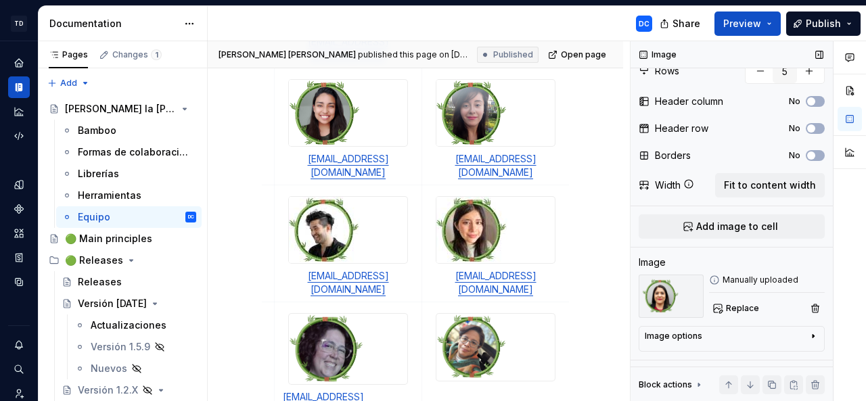
scroll to position [666, 0]
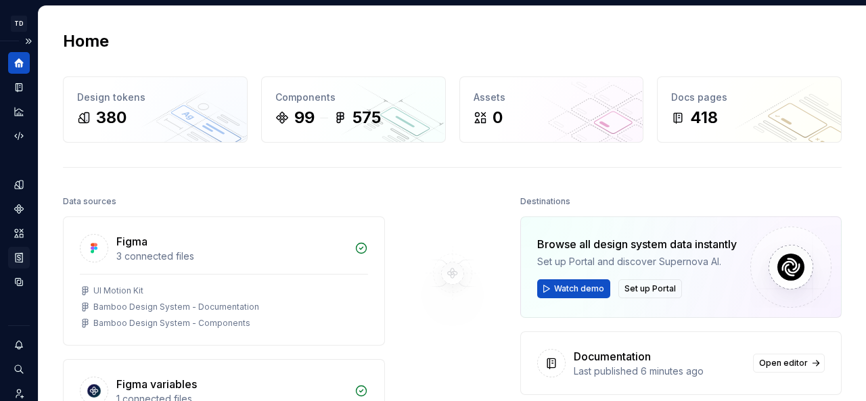
click at [20, 259] on icon "Storybook stories" at bounding box center [19, 258] width 12 height 12
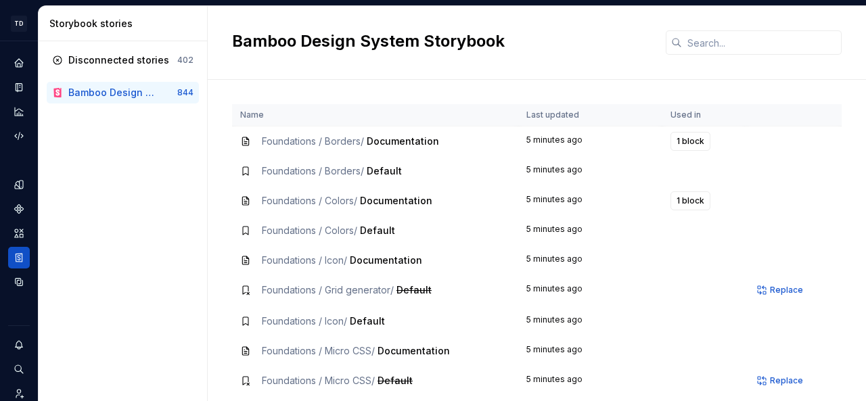
click at [7, 3] on div "TD Bamboo Design System DC Dataset Bamboo - Design System Storybook stories Dis…" at bounding box center [433, 200] width 866 height 401
click at [24, 84] on icon "Documentation" at bounding box center [19, 87] width 12 height 12
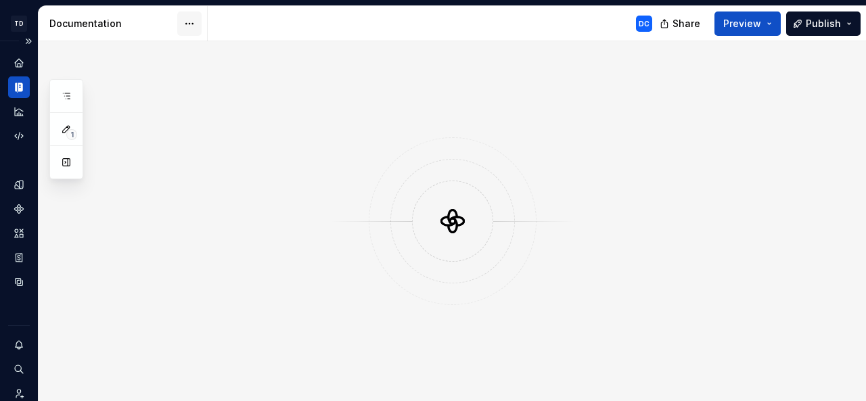
click at [189, 25] on html "TD Bamboo Design System DC Dataset Bamboo - Design System Documentation DC Shar…" at bounding box center [433, 200] width 866 height 401
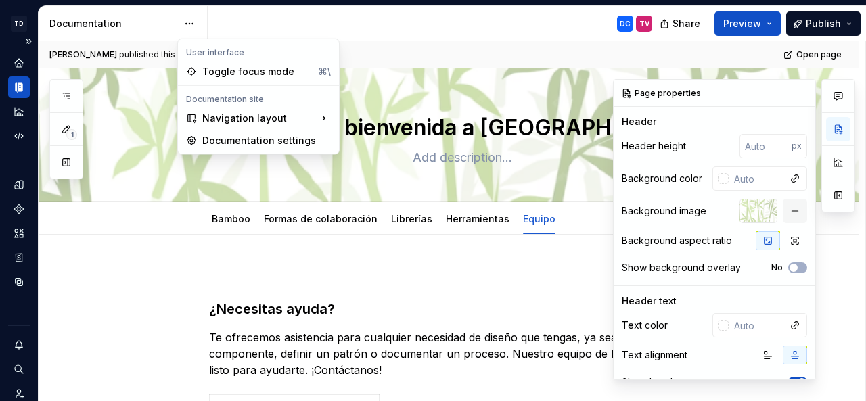
click at [18, 62] on html "TD Bamboo Design System DC Dataset Bamboo - Design System Documentation DC TV S…" at bounding box center [433, 200] width 866 height 401
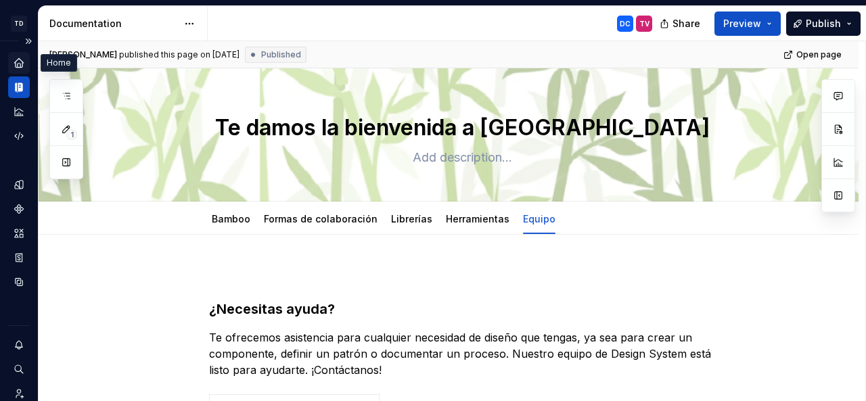
click at [18, 60] on icon "Home" at bounding box center [18, 62] width 9 height 9
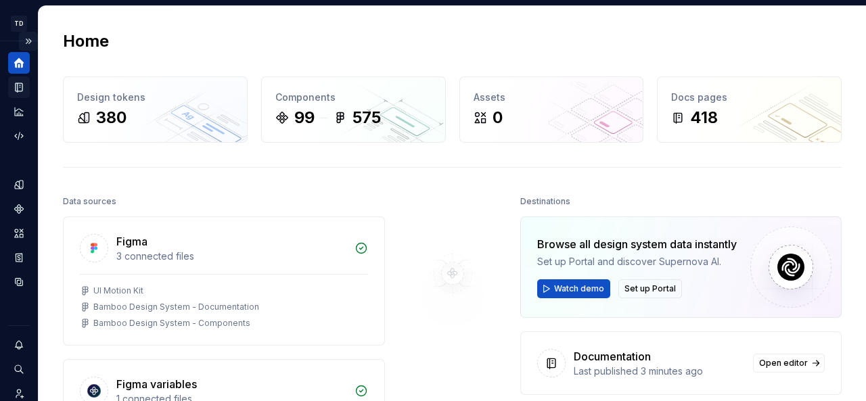
click at [22, 39] on button "Expand sidebar" at bounding box center [28, 41] width 19 height 19
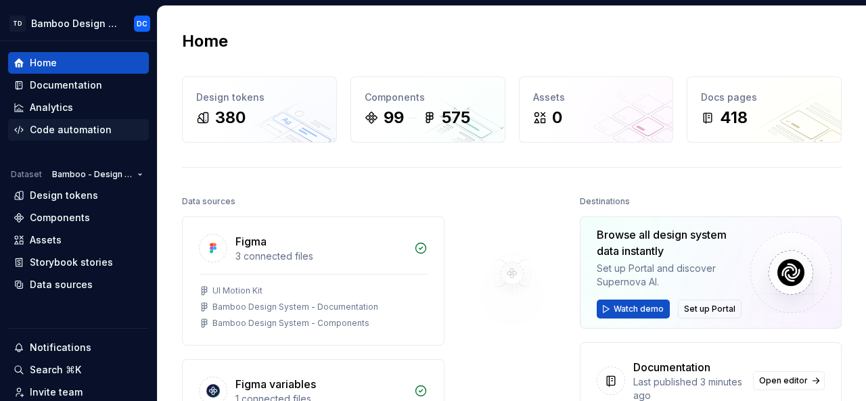
scroll to position [22, 0]
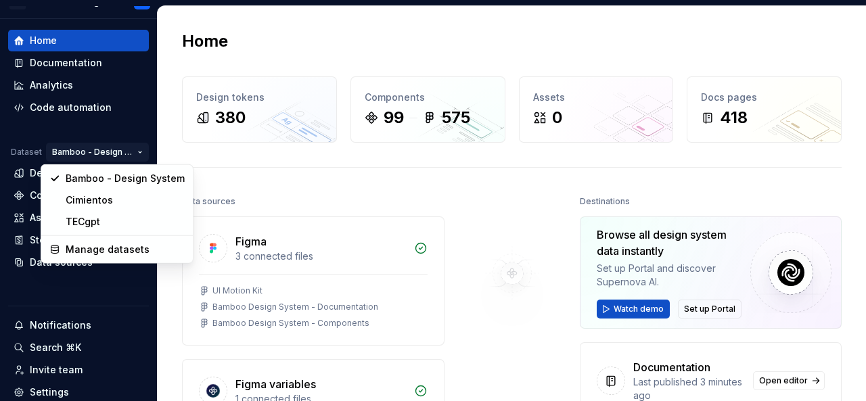
click at [131, 152] on html "TD Bamboo Design System DC Home Documentation Analytics Code automation Dataset…" at bounding box center [433, 200] width 866 height 401
click at [145, 252] on div "Manage datasets" at bounding box center [125, 250] width 119 height 14
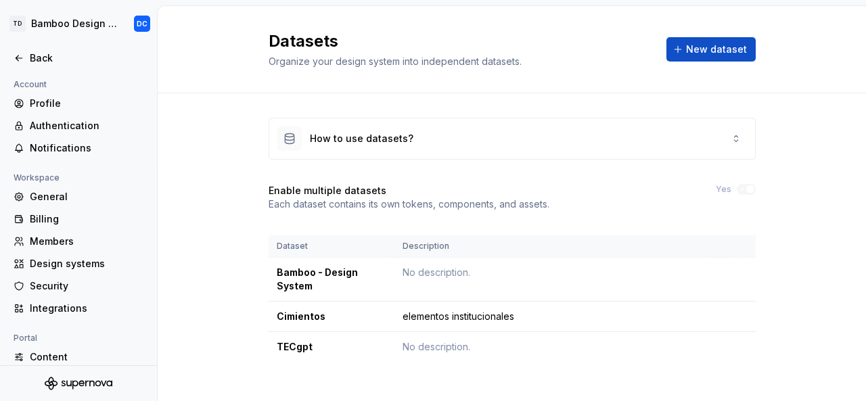
click at [145, 252] on div "Account Profile Authentication Notifications Workspace General Billing Members …" at bounding box center [78, 317] width 157 height 482
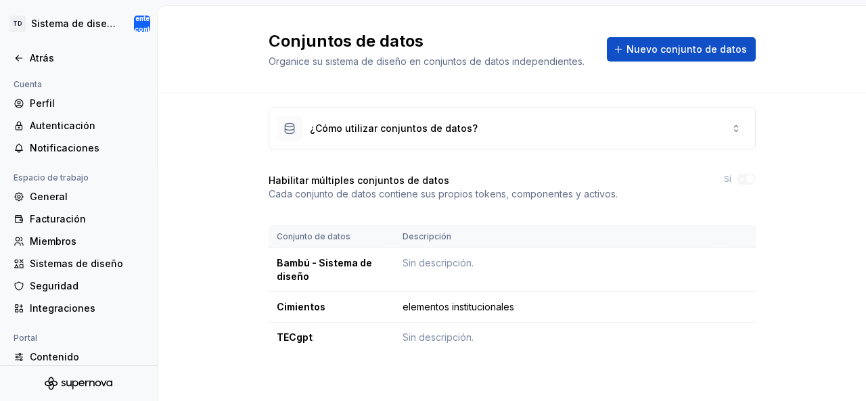
scroll to position [11, 0]
click at [214, 220] on div "¿Cómo utilizar conjuntos de datos? Habilitar múltiples conjuntos de datos Cada …" at bounding box center [512, 243] width 708 height 321
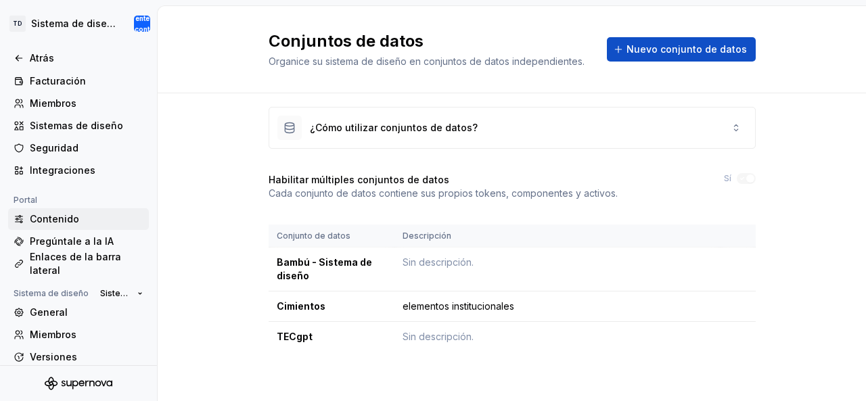
scroll to position [193, 0]
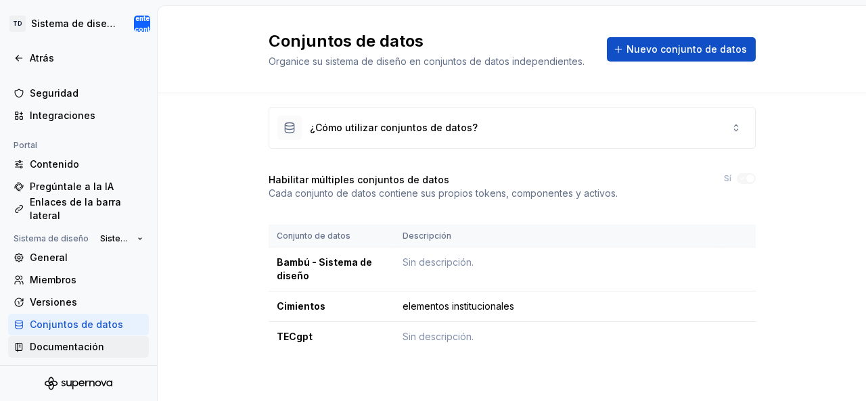
click at [91, 346] on font "Documentación" at bounding box center [67, 347] width 74 height 12
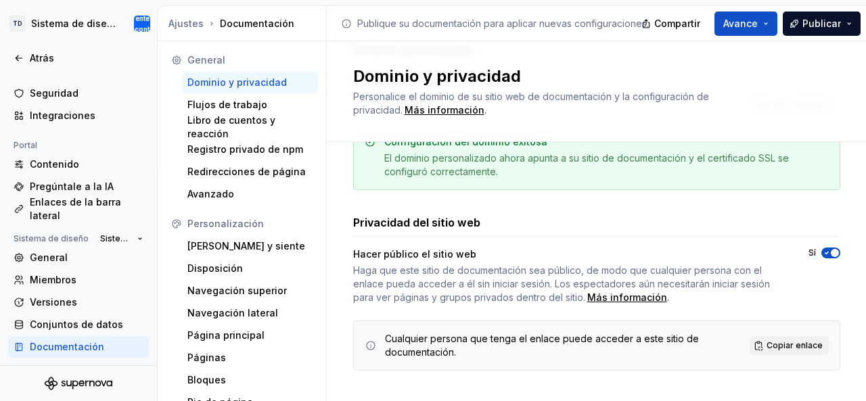
scroll to position [323, 0]
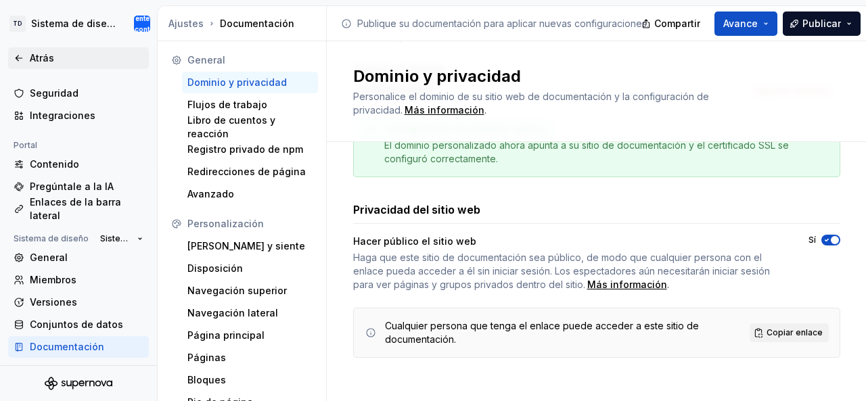
click at [26, 58] on div "Atrás" at bounding box center [79, 58] width 130 height 14
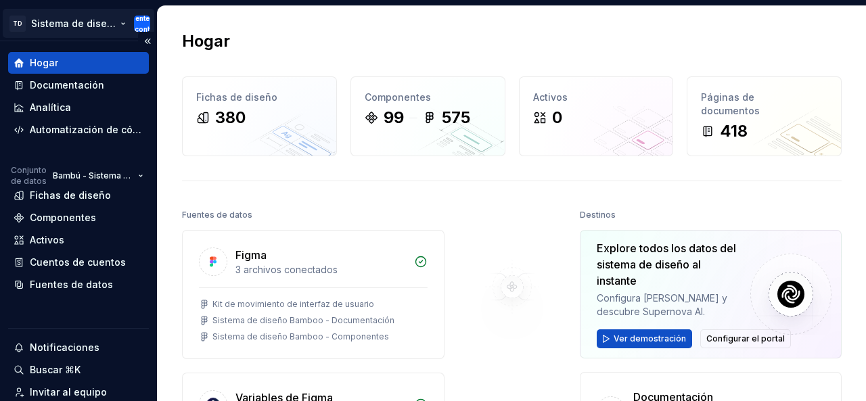
click at [121, 22] on html "TD Sistema de diseño de bambú corriente continua Hogar Documentación Analítica …" at bounding box center [433, 200] width 866 height 401
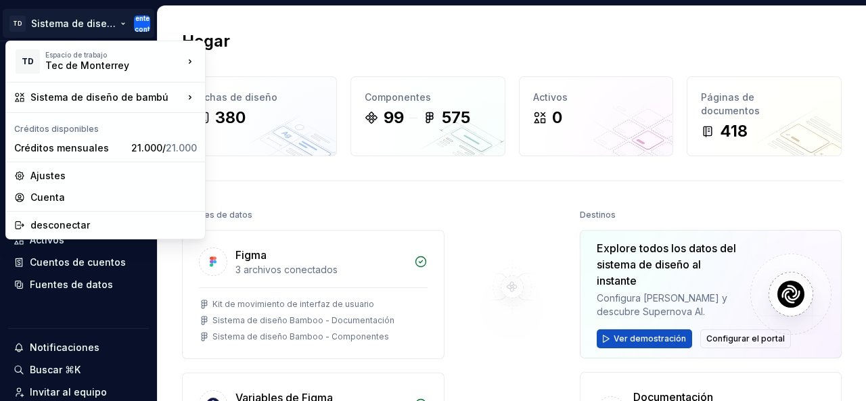
click at [189, 18] on html "TD Sistema de diseño de bambú corriente continua Hogar Documentación Analítica …" at bounding box center [433, 200] width 866 height 401
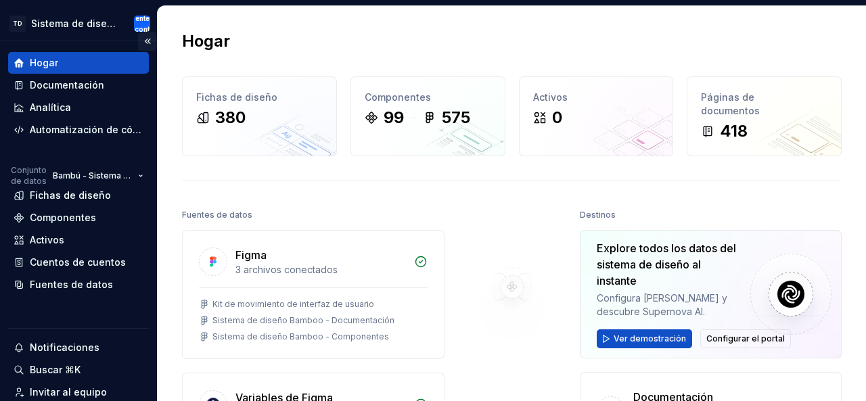
click at [139, 41] on button "Contraer la barra lateral" at bounding box center [147, 41] width 19 height 19
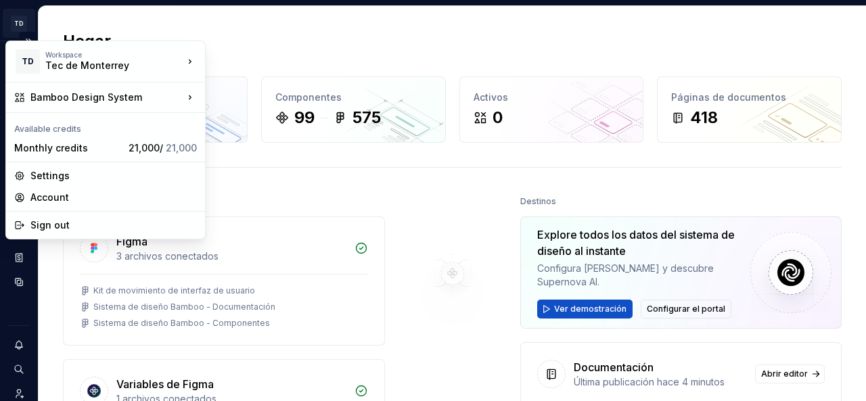
click at [16, 22] on html "TD Sistema de diseño de bambú corriente continua Conjunto de datos Bambú - Sist…" at bounding box center [433, 200] width 866 height 401
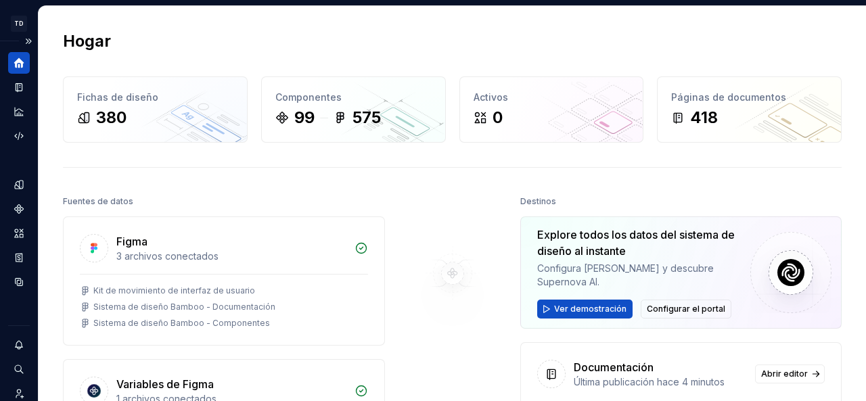
click at [20, 60] on icon "Hogar" at bounding box center [19, 63] width 10 height 10
click at [23, 37] on button "Expand sidebar" at bounding box center [28, 41] width 19 height 19
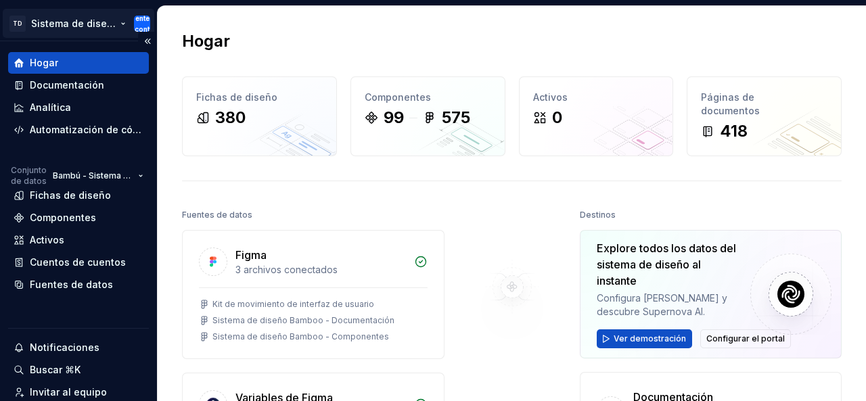
click at [122, 24] on html "TD Sistema de diseño de bambú corriente continua Hogar Documentación Analítica …" at bounding box center [433, 200] width 866 height 401
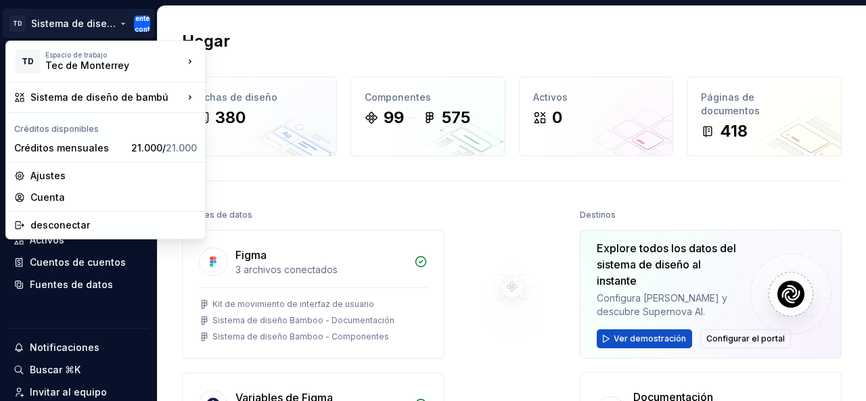
click at [245, 28] on html "TD Sistema de diseño de bambú corriente continua Hogar Documentación Analítica …" at bounding box center [433, 200] width 866 height 401
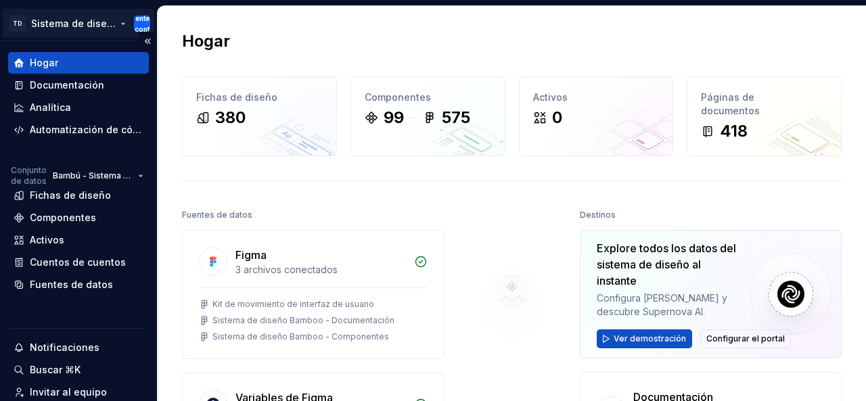
click at [90, 20] on html "TD Sistema de diseño de bambú corriente continua Hogar Documentación Analítica …" at bounding box center [433, 200] width 866 height 401
click at [295, 32] on html "TD Sistema de diseño de bambú corriente continua Hogar Documentación Analítica …" at bounding box center [433, 200] width 866 height 401
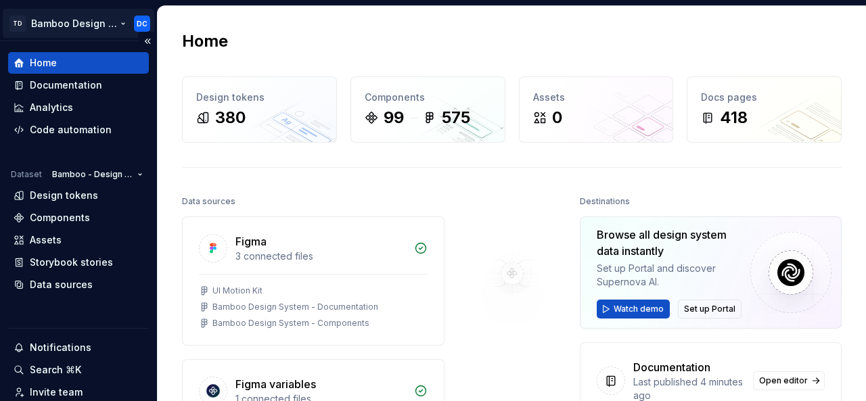
click at [123, 24] on html "TD Bamboo Design System DC Home Documentation Analytics Code automation Dataset…" at bounding box center [433, 200] width 866 height 401
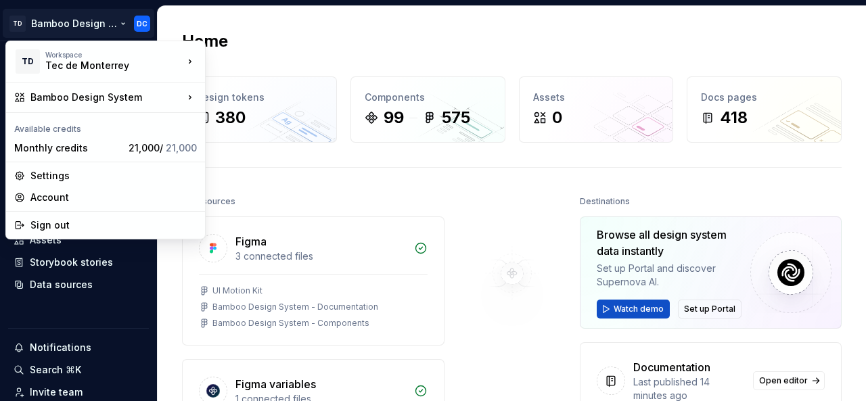
click at [214, 18] on html "TD Bamboo Design System DC Home Documentation Analytics Code automation Dataset…" at bounding box center [433, 200] width 866 height 401
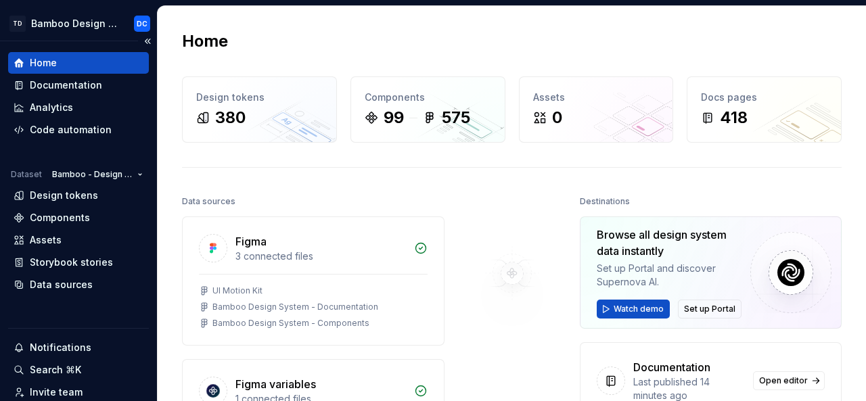
click at [80, 70] on div "Home" at bounding box center [78, 63] width 141 height 22
click at [139, 40] on button "Collapse sidebar" at bounding box center [147, 41] width 19 height 19
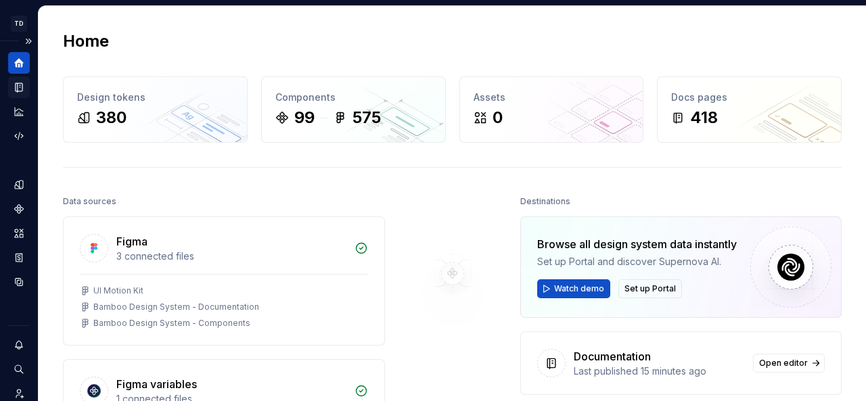
click at [24, 87] on icon "Documentation" at bounding box center [19, 87] width 12 height 12
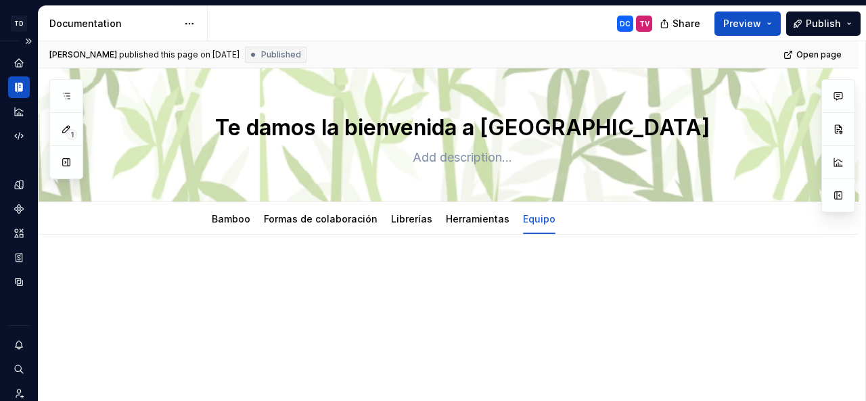
type textarea "*"
